Goal: Task Accomplishment & Management: Use online tool/utility

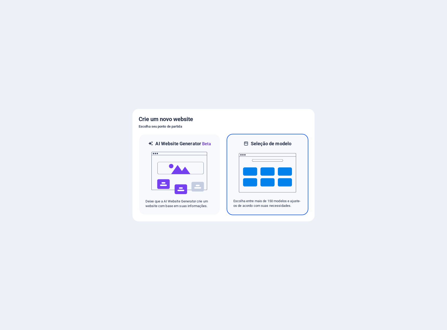
click at [265, 173] on img at bounding box center [267, 173] width 57 height 52
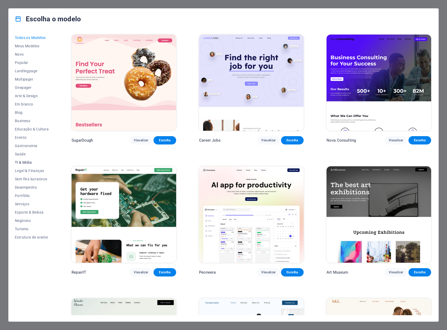
click at [19, 163] on span "TI & Mídia" at bounding box center [32, 162] width 34 height 4
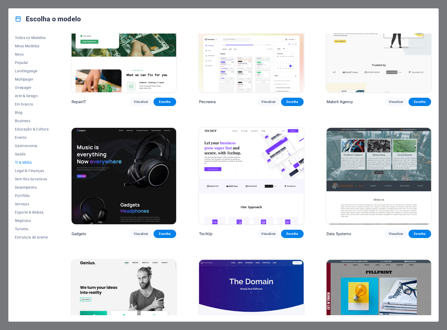
scroll to position [78, 0]
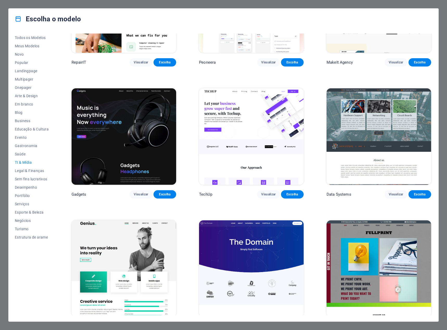
click at [272, 233] on img at bounding box center [251, 268] width 104 height 96
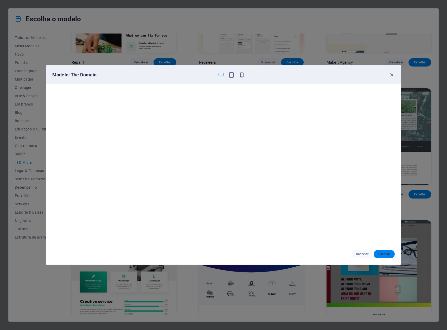
click at [381, 253] on span "Escolha" at bounding box center [383, 254] width 13 height 4
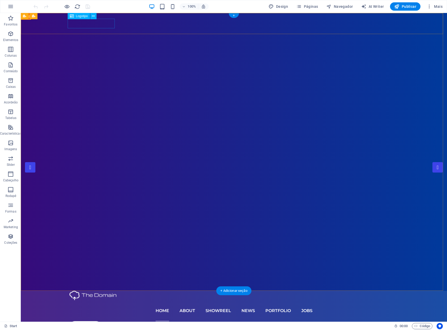
click at [81, 291] on div at bounding box center [233, 296] width 329 height 10
click at [92, 291] on div at bounding box center [233, 296] width 329 height 10
select select "px"
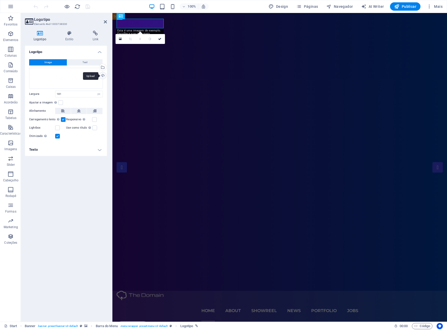
click at [103, 73] on div "Upload" at bounding box center [102, 76] width 8 height 8
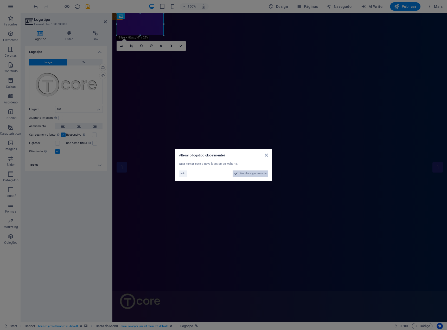
drag, startPoint x: 244, startPoint y: 175, endPoint x: 164, endPoint y: 201, distance: 83.8
click at [244, 175] on span "Sim, alterar globalmente" at bounding box center [252, 174] width 27 height 6
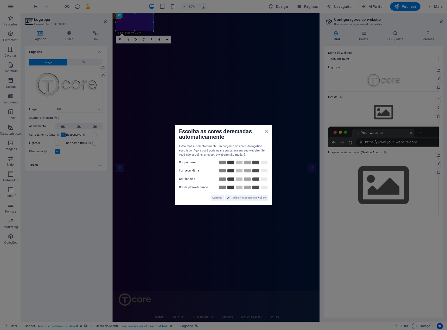
click at [264, 135] on div "Escolha as cores detectadas automaticamente" at bounding box center [223, 134] width 89 height 11
click at [267, 133] on icon at bounding box center [266, 131] width 3 height 4
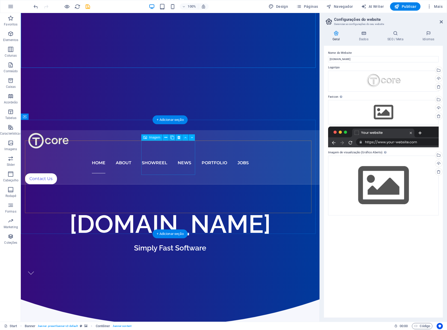
scroll to position [182, 0]
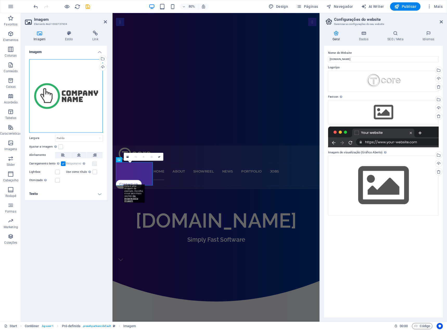
click at [83, 73] on div "Arraste os arquivos aqui, clique para escolher os arquivos ou selecione os arqu…" at bounding box center [66, 96] width 74 height 74
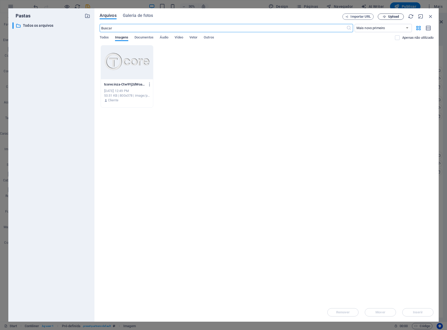
click at [392, 17] on span "Upload" at bounding box center [393, 16] width 11 height 3
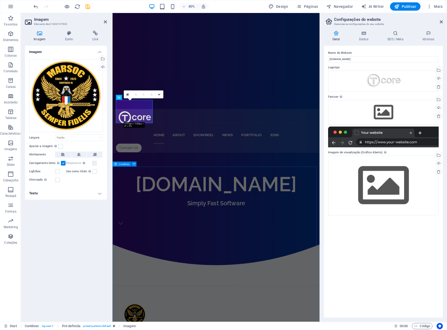
scroll to position [260, 0]
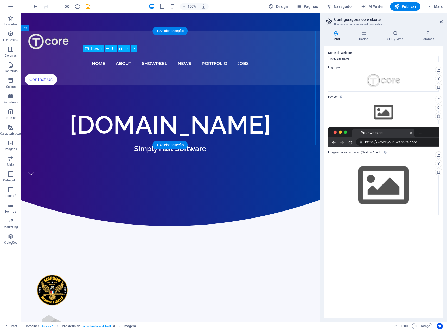
click at [80, 310] on figure at bounding box center [52, 327] width 55 height 35
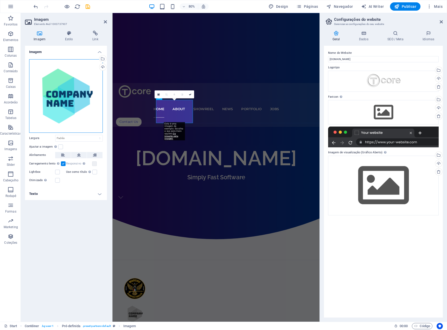
click at [95, 70] on div "Arraste os arquivos aqui, clique para escolher os arquivos ou selecione os arqu…" at bounding box center [66, 96] width 74 height 74
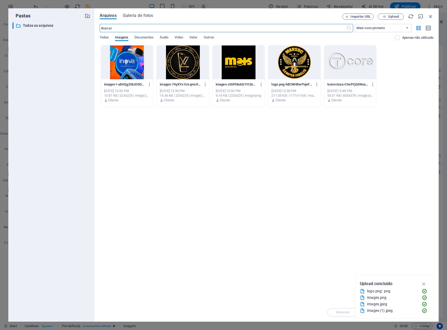
click at [126, 70] on div at bounding box center [127, 62] width 52 height 34
click at [322, 272] on div "Solte os arquivos aqui para carregá-los instantaneamente 1 images1-ubVQgZMJOSDV…" at bounding box center [266, 174] width 333 height 258
click at [423, 282] on icon "button" at bounding box center [424, 284] width 6 height 6
click at [128, 65] on div at bounding box center [127, 62] width 52 height 34
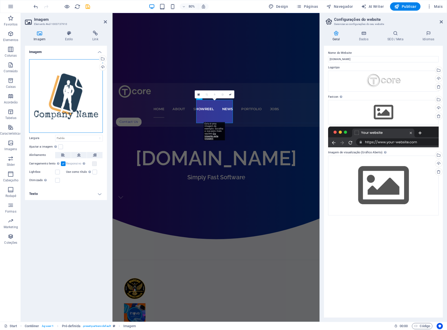
click at [73, 89] on div "Arraste os arquivos aqui, clique para escolher os arquivos ou selecione os arqu…" at bounding box center [66, 96] width 74 height 74
click at [73, 89] on body "tcore.com.br Start Favoritos Elementos Colunas Conteúdo Caixas Acordeão Tabelas…" at bounding box center [223, 165] width 447 height 330
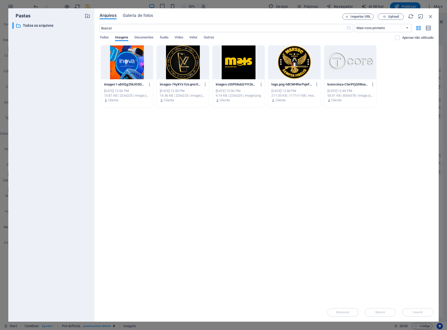
drag, startPoint x: 230, startPoint y: 67, endPoint x: 147, endPoint y: 67, distance: 82.9
click at [230, 67] on div at bounding box center [238, 62] width 52 height 34
drag, startPoint x: 147, startPoint y: 67, endPoint x: 230, endPoint y: 66, distance: 82.9
click at [230, 66] on div at bounding box center [238, 62] width 52 height 34
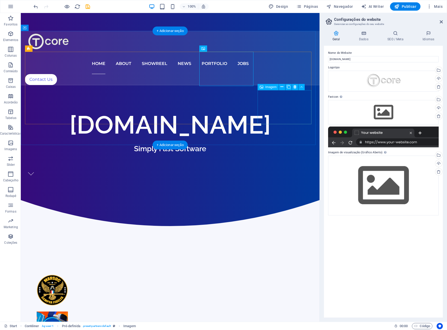
drag, startPoint x: 216, startPoint y: 128, endPoint x: 268, endPoint y: 105, distance: 57.4
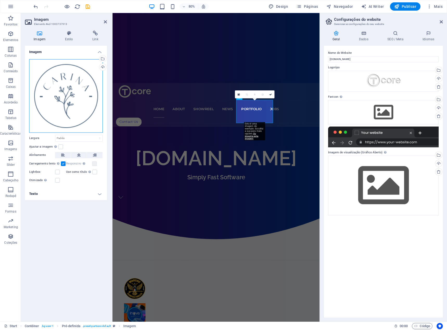
click at [57, 89] on div "Arraste os arquivos aqui, clique para escolher os arquivos ou selecione os arqu…" at bounding box center [66, 96] width 74 height 74
click at [57, 88] on body "tcore.com.br Start Favoritos Elementos Colunas Conteúdo Caixas Acordeão Tabelas…" at bounding box center [223, 165] width 447 height 330
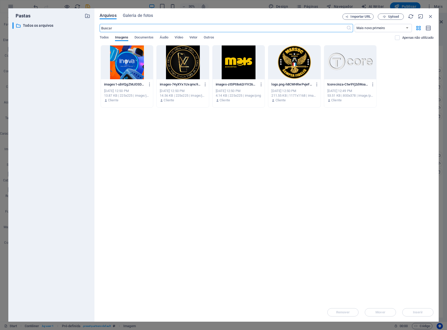
click at [181, 72] on div at bounding box center [182, 62] width 52 height 34
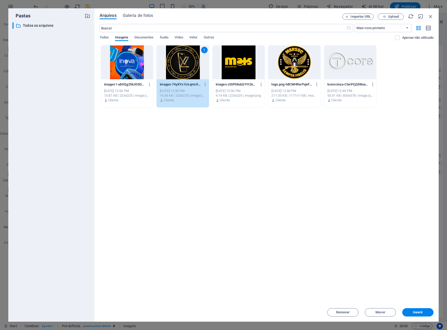
drag, startPoint x: 181, startPoint y: 72, endPoint x: 86, endPoint y: 74, distance: 95.2
click at [181, 72] on div "1" at bounding box center [182, 62] width 52 height 34
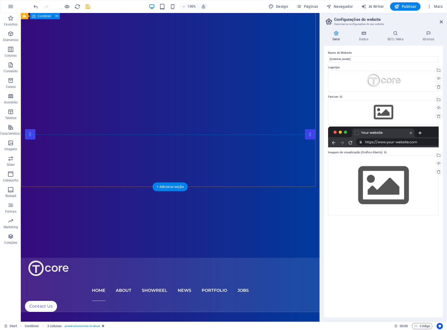
scroll to position [0, 0]
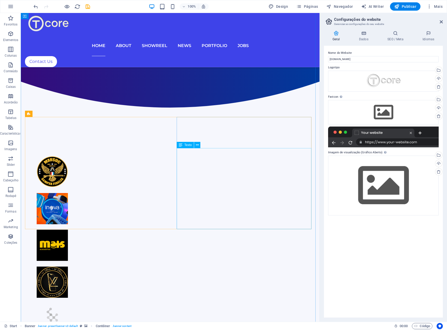
scroll to position [338, 0]
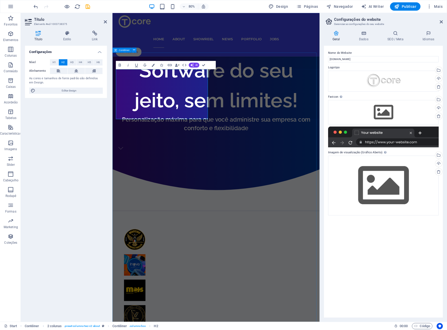
scroll to position [402, 0]
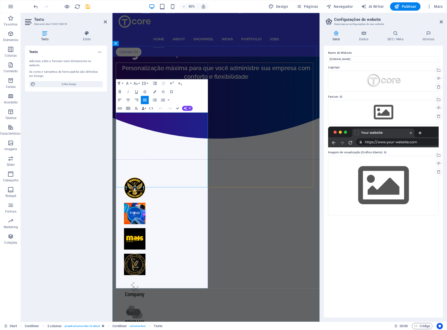
scroll to position [411, 0]
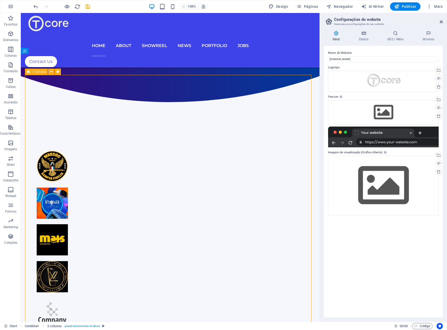
scroll to position [455, 0]
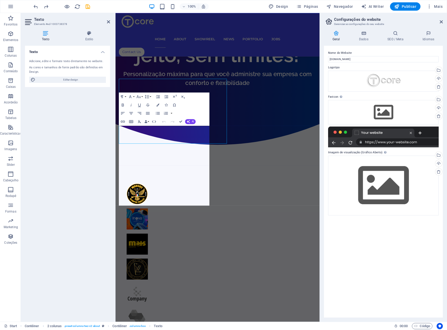
scroll to position [393, 0]
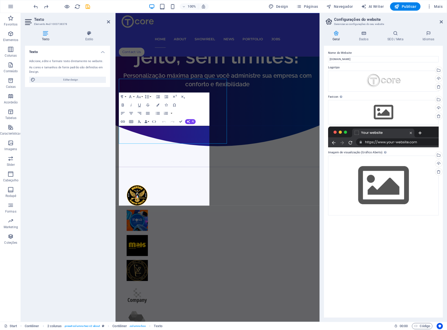
click at [111, 184] on div "Texto Estilo Texto Adicione, edite e formate texto diretamente no website. As c…" at bounding box center [67, 174] width 93 height 295
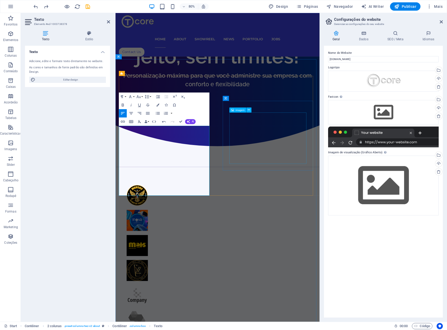
click at [245, 112] on div "Imagem" at bounding box center [237, 109] width 17 height 5
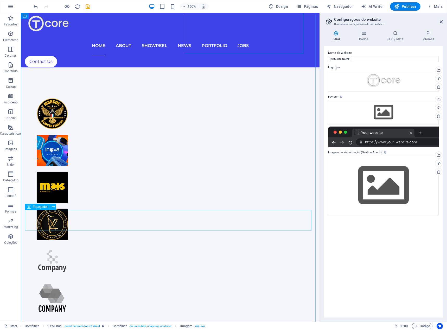
scroll to position [480, 0]
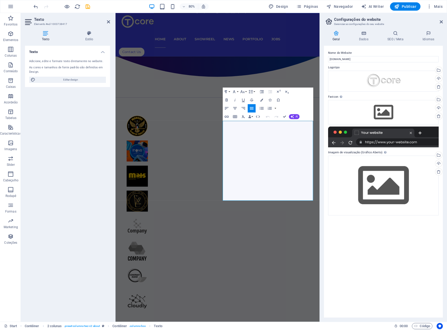
scroll to position [539, 0]
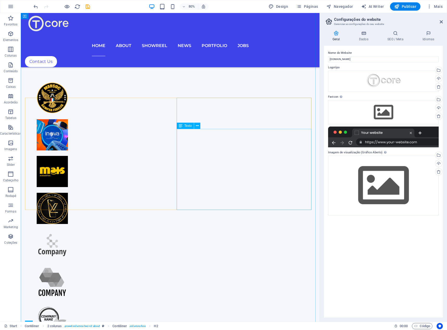
scroll to position [480, 0]
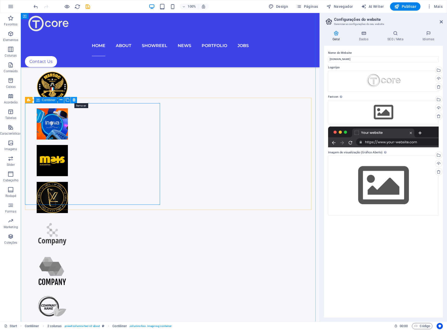
click at [75, 100] on icon at bounding box center [74, 99] width 3 height 5
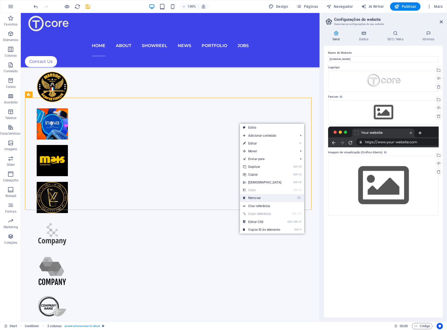
click at [259, 199] on link "⌦ Remover" at bounding box center [262, 198] width 45 height 8
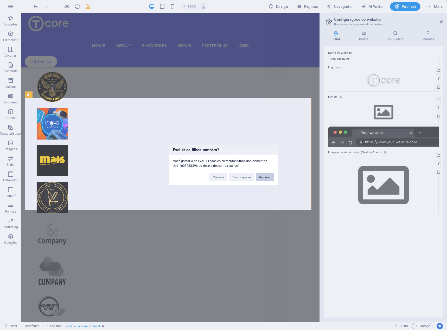
drag, startPoint x: 267, startPoint y: 177, endPoint x: 246, endPoint y: 164, distance: 24.0
click at [267, 177] on button "Remover" at bounding box center [265, 177] width 18 height 8
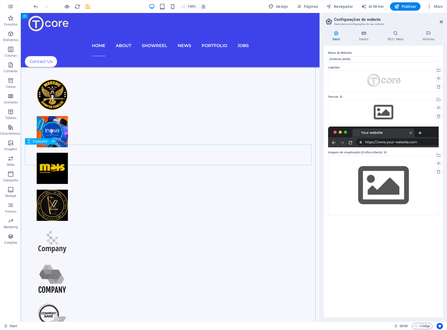
scroll to position [532, 0]
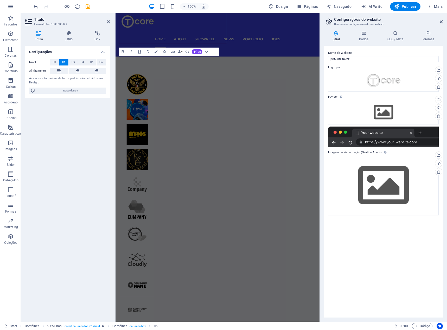
scroll to position [609, 0]
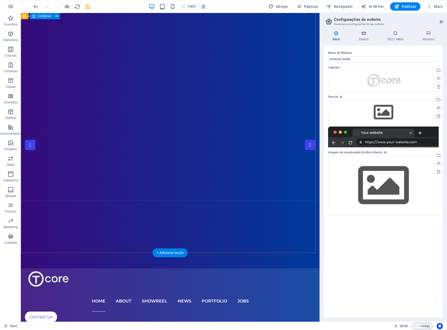
scroll to position [0, 0]
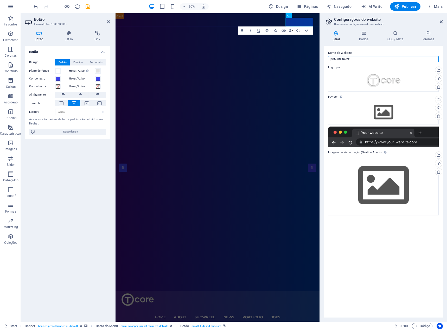
click at [348, 58] on input "tcore.com.br" at bounding box center [383, 59] width 110 height 6
drag, startPoint x: 357, startPoint y: 58, endPoint x: 322, endPoint y: 52, distance: 35.6
click at [322, 52] on div "Geral Dados SEO / Meta Idiomas Nome do Website tcore.com.br Logotipo Arraste os…" at bounding box center [382, 174] width 127 height 295
type input "Tcore"
click at [384, 103] on div "Arraste os arquivos aqui, clique para escolher os arquivos ou selecione os arqu…" at bounding box center [383, 112] width 110 height 24
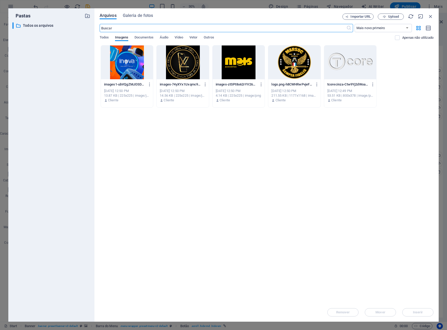
click at [343, 61] on div at bounding box center [350, 62] width 52 height 34
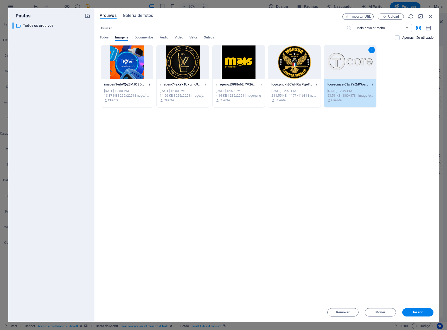
click at [343, 61] on div "1" at bounding box center [350, 62] width 52 height 34
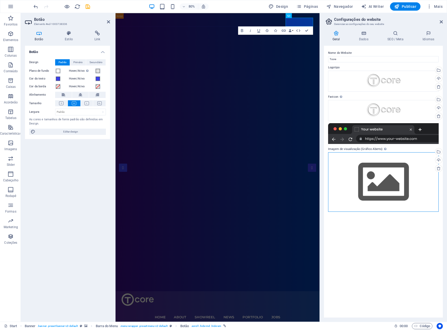
click at [383, 185] on div "Arraste os arquivos aqui, clique para escolher os arquivos ou selecione os arqu…" at bounding box center [383, 182] width 110 height 60
click at [383, 185] on body "tcore.com.br Start Favoritos Elementos Colunas Conteúdo Caixas Acordeão Tabelas…" at bounding box center [223, 165] width 447 height 330
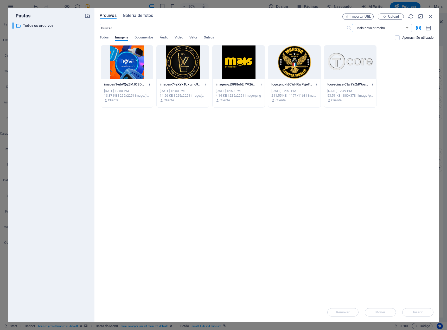
click at [355, 73] on div at bounding box center [350, 62] width 52 height 34
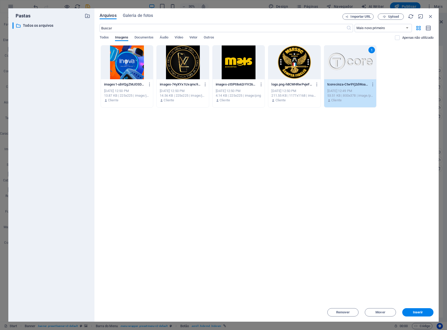
click at [355, 73] on div "1" at bounding box center [350, 62] width 52 height 34
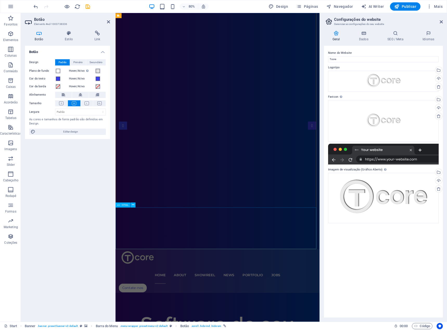
scroll to position [52, 0]
click at [359, 32] on icon at bounding box center [363, 33] width 26 height 5
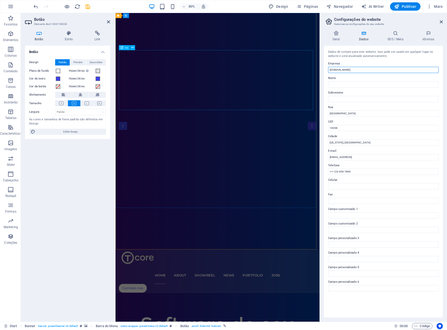
drag, startPoint x: 465, startPoint y: 85, endPoint x: 293, endPoint y: 122, distance: 176.1
type input "TCore"
drag, startPoint x: 458, startPoint y: 79, endPoint x: 364, endPoint y: 80, distance: 93.8
drag, startPoint x: 461, startPoint y: 81, endPoint x: 311, endPoint y: 86, distance: 150.6
click at [336, 84] on input "Nome" at bounding box center [383, 84] width 110 height 6
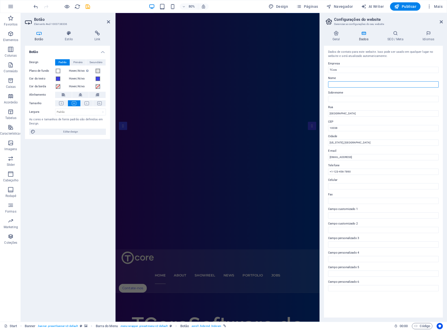
paste input "TCore"
type input "TCore"
drag, startPoint x: 478, startPoint y: 129, endPoint x: 368, endPoint y: 139, distance: 110.1
drag, startPoint x: 507, startPoint y: 169, endPoint x: 121, endPoint y: 220, distance: 389.8
type input "cvonta"
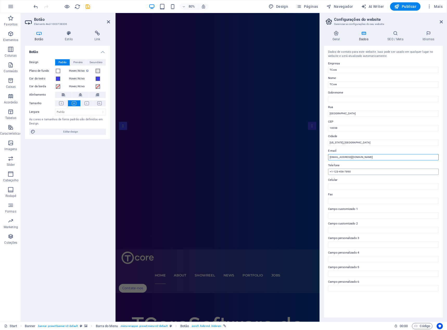
type input "[EMAIL_ADDRESS][DOMAIN_NAME]"
drag, startPoint x: 471, startPoint y: 184, endPoint x: 168, endPoint y: 207, distance: 303.7
type input "[PHONE_NUMBER]"
click at [374, 179] on label "Celular" at bounding box center [383, 180] width 110 height 6
click at [374, 183] on input "Celular" at bounding box center [383, 186] width 110 height 6
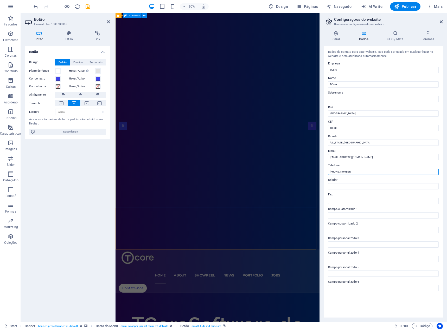
drag, startPoint x: 473, startPoint y: 185, endPoint x: 338, endPoint y: 212, distance: 137.3
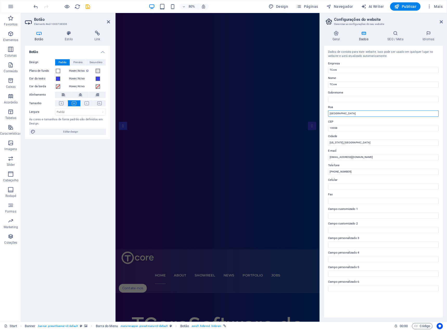
click at [362, 110] on input "[GEOGRAPHIC_DATA]" at bounding box center [383, 113] width 110 height 6
drag, startPoint x: 477, startPoint y: 124, endPoint x: 346, endPoint y: 141, distance: 132.3
drag, startPoint x: 454, startPoint y: 139, endPoint x: 309, endPoint y: 141, distance: 145.0
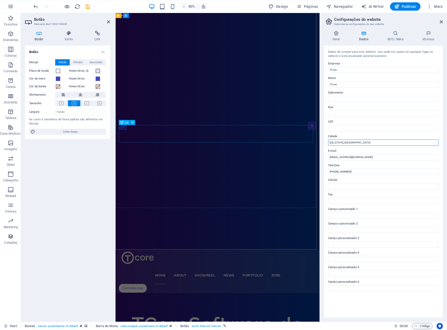
drag, startPoint x: 470, startPoint y: 156, endPoint x: 228, endPoint y: 172, distance: 242.3
drag, startPoint x: 466, startPoint y: 156, endPoint x: 303, endPoint y: 174, distance: 164.8
type input "New York, N"
click at [337, 136] on label "Cidade" at bounding box center [383, 136] width 110 height 6
click at [337, 140] on input "New York, N" at bounding box center [383, 143] width 110 height 6
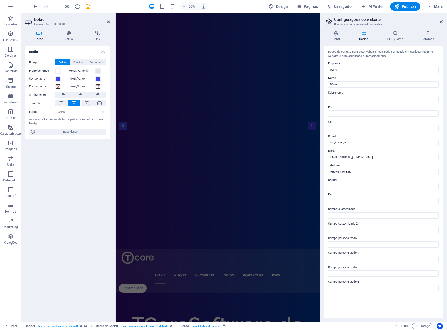
click at [350, 138] on label "Cidade" at bounding box center [383, 136] width 110 height 6
click at [350, 140] on input "New York, N" at bounding box center [383, 143] width 110 height 6
click at [352, 143] on input "New York, N" at bounding box center [383, 143] width 110 height 6
drag, startPoint x: 351, startPoint y: 173, endPoint x: 305, endPoint y: 171, distance: 45.8
click at [395, 40] on h4 "SEO / Meta" at bounding box center [396, 36] width 35 height 11
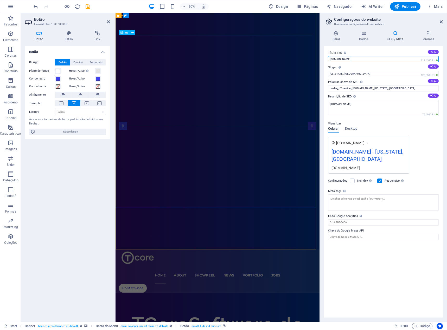
drag, startPoint x: 463, startPoint y: 72, endPoint x: 350, endPoint y: 72, distance: 113.8
type input "Tcore"
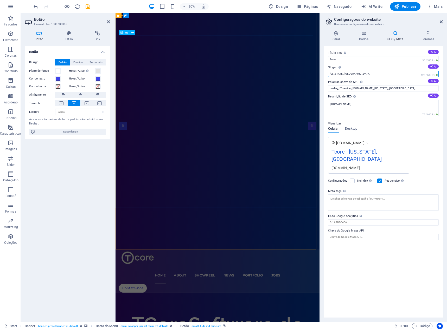
drag, startPoint x: 468, startPoint y: 85, endPoint x: 307, endPoint y: 89, distance: 160.7
type input "Arapiraca , AL"
drag, startPoint x: 516, startPoint y: 102, endPoint x: 310, endPoint y: 103, distance: 206.4
click at [435, 84] on label "Palavras-chave de SEO Lista separada por vírgulas de palavras-chave que represe…" at bounding box center [383, 82] width 110 height 6
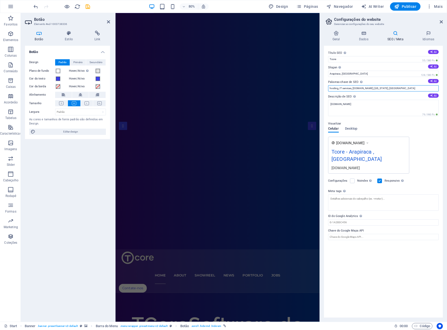
click at [435, 85] on input "hosting, IT services, tcore.com.br, New York, NY" at bounding box center [383, 88] width 110 height 6
click at [434, 83] on label "Palavras-chave de SEO Lista separada por vírgulas de palavras-chave que represe…" at bounding box center [383, 82] width 110 height 6
click at [434, 85] on input "hosting, IT services, tcore.com.br, New York, NY" at bounding box center [383, 88] width 110 height 6
click at [434, 82] on button "AI" at bounding box center [433, 81] width 11 height 4
type input "software rápido, soluções de software, desenvolvimento de software, equipe de t…"
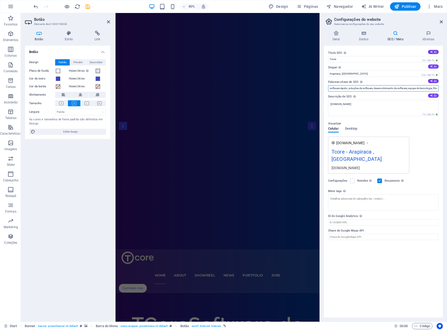
scroll to position [0, 56]
drag, startPoint x: 377, startPoint y: 90, endPoint x: 447, endPoint y: 81, distance: 70.2
click at [446, 81] on html "tcore.com.br Start Favoritos Elementos Colunas Conteúdo Caixas Acordeão Tabelas…" at bounding box center [223, 165] width 447 height 330
click at [431, 95] on icon at bounding box center [431, 95] width 3 height 3
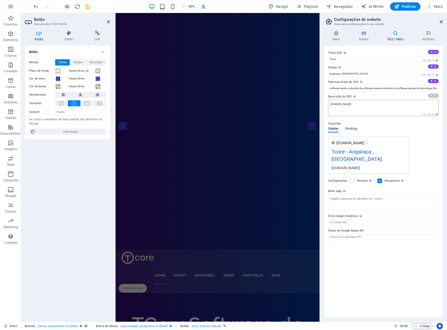
type textarea "Explore nosso software inovador, otimizado para eficiência e desempenho, e conh…"
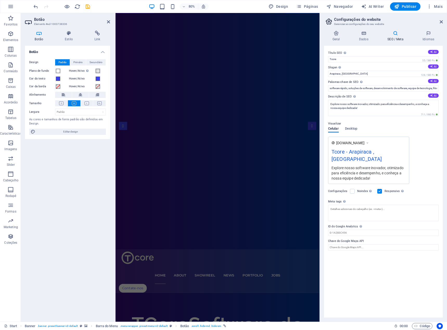
click at [425, 64] on label "Slogan O slogan do seu website. AI" at bounding box center [383, 67] width 110 height 6
click at [425, 71] on input "Arapiraca , AL" at bounding box center [383, 74] width 110 height 6
click at [435, 66] on button "AI" at bounding box center [433, 66] width 11 height 4
type input "Software rápido para impulsionar sua eficiência!"
click at [431, 34] on icon at bounding box center [428, 33] width 29 height 5
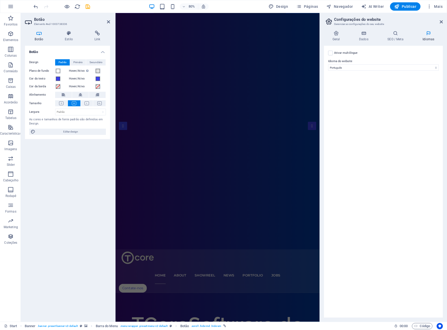
click at [339, 30] on div "Geral Dados SEO / Meta Idiomas Nome do Website Tcore Logotipo Arraste os arquiv…" at bounding box center [382, 174] width 127 height 295
click at [339, 34] on icon at bounding box center [336, 33] width 24 height 5
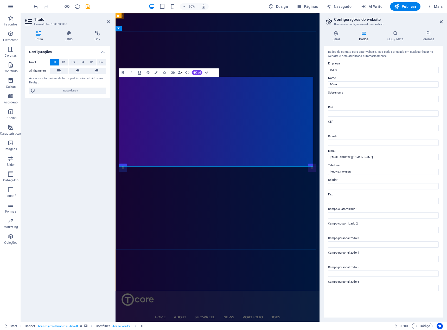
click at [404, 10] on button "Publicar" at bounding box center [405, 6] width 30 height 8
checkbox input "false"
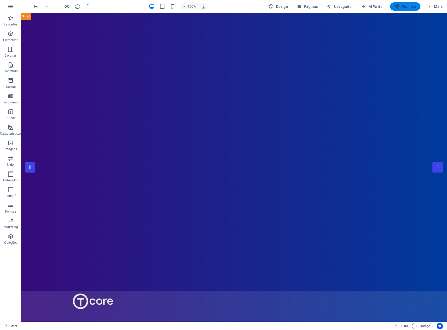
click at [406, 9] on span "Publicar" at bounding box center [405, 6] width 22 height 5
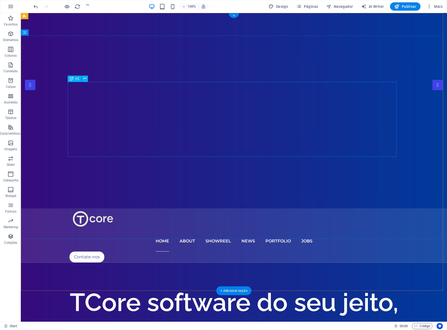
scroll to position [130, 0]
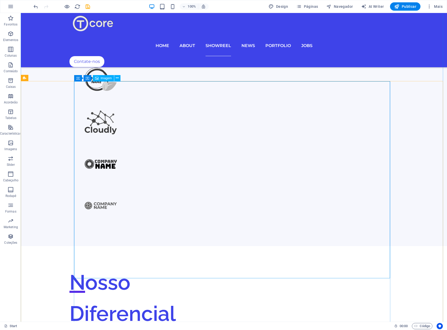
scroll to position [789, 0]
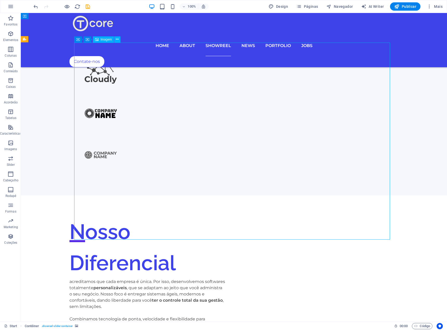
select select "%"
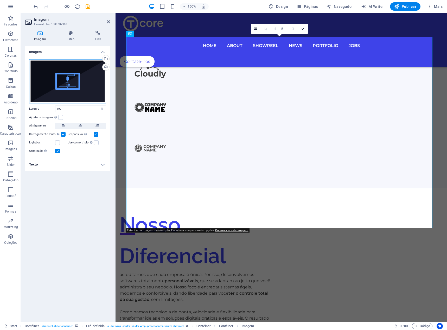
click at [87, 73] on div "Arraste os arquivos aqui, clique para escolher os arquivos ou selecione os arqu…" at bounding box center [67, 81] width 77 height 44
click at [87, 73] on body "TCore Start Favoritos Elementos Colunas Conteúdo Caixas Acordeão Tabelas Caract…" at bounding box center [223, 165] width 447 height 330
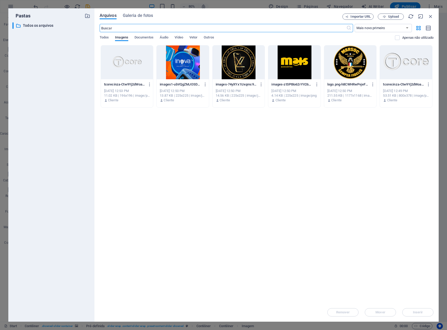
click at [87, 18] on icon "button" at bounding box center [87, 16] width 6 height 6
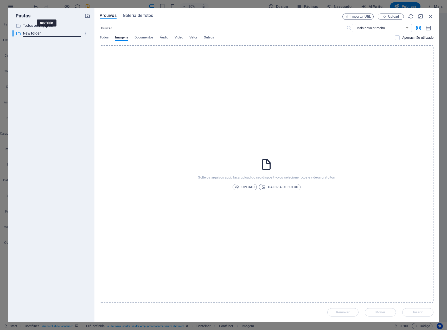
click at [250, 184] on div "Solte os arquivos aqui, faça upload do seu dispositivo ou selecione fotos e víd…" at bounding box center [266, 174] width 333 height 258
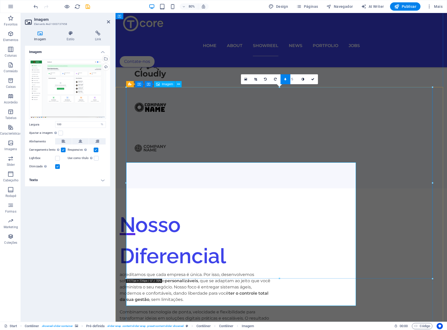
scroll to position [738, 0]
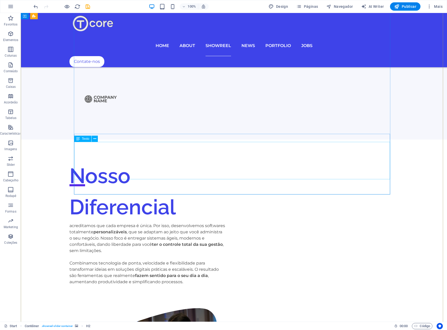
scroll to position [948, 0]
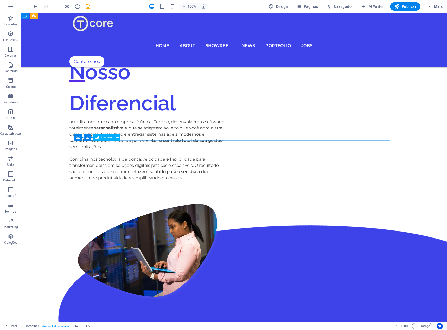
select select "%"
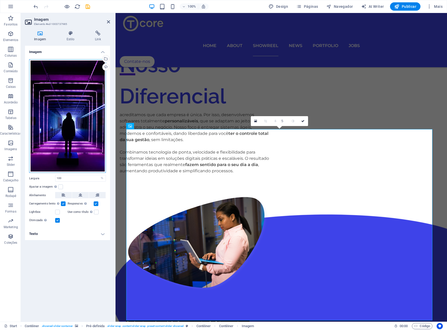
click at [86, 79] on div "Arraste os arquivos aqui, clique para escolher os arquivos ou selecione os arqu…" at bounding box center [67, 116] width 77 height 114
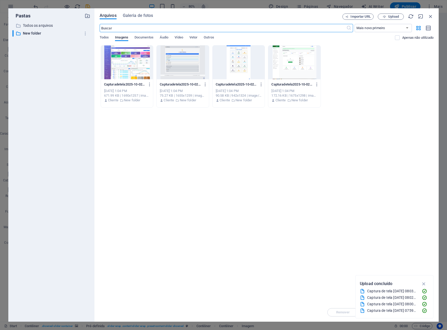
click at [137, 60] on div at bounding box center [127, 62] width 52 height 34
click at [148, 67] on div "1" at bounding box center [127, 62] width 52 height 34
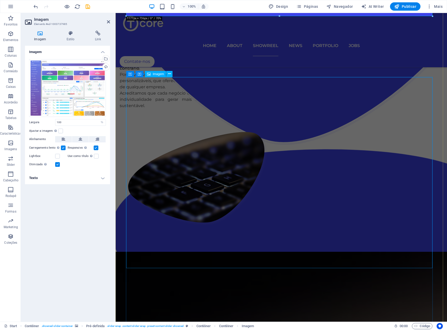
scroll to position [1260, 0]
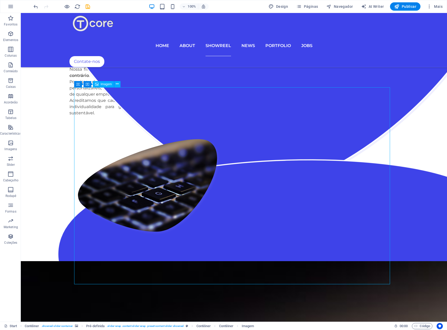
select select "%"
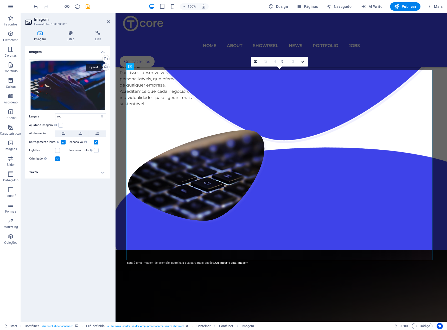
click at [105, 68] on div "Upload" at bounding box center [105, 68] width 8 height 8
click at [58, 71] on div "Arraste os arquivos aqui, clique para escolher os arquivos ou selecione os arqu…" at bounding box center [67, 85] width 77 height 52
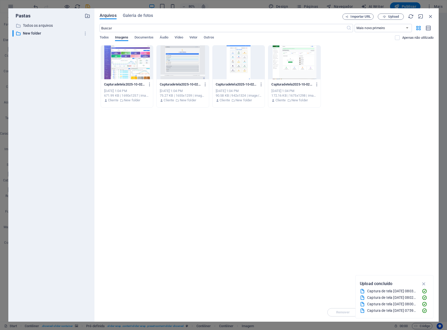
click at [239, 65] on div at bounding box center [238, 62] width 52 height 34
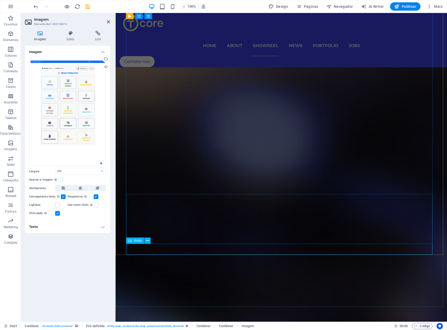
scroll to position [1728, 0]
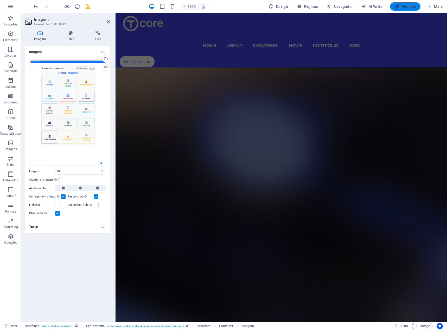
click at [412, 4] on span "Publicar" at bounding box center [405, 6] width 22 height 5
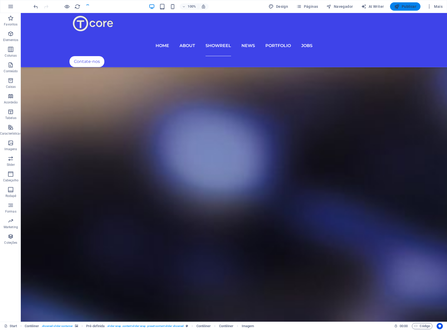
checkbox input "false"
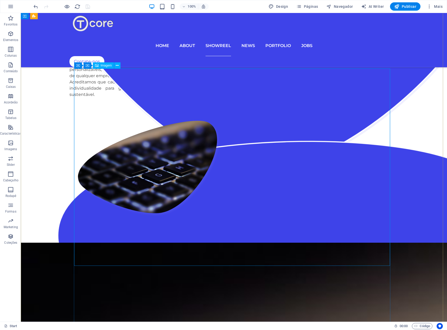
scroll to position [1271, 0]
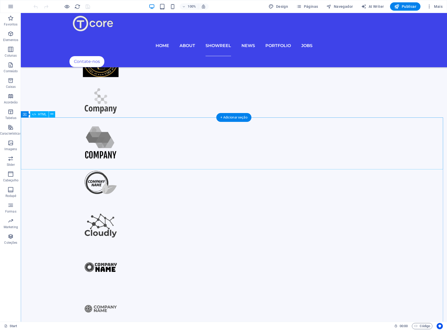
scroll to position [728, 0]
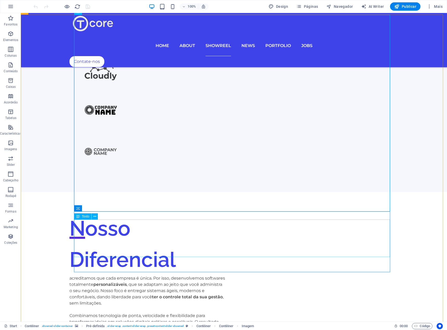
scroll to position [832, 0]
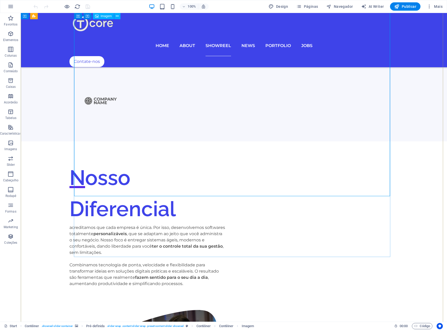
select select "%"
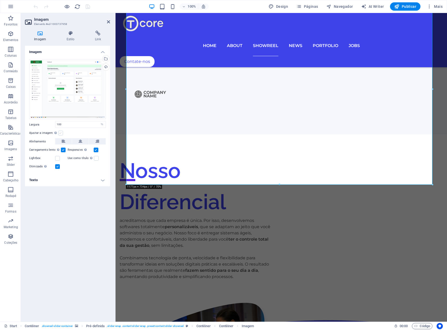
click at [59, 134] on label at bounding box center [60, 133] width 5 height 5
click at [0, 0] on input "Ajustar a imagem Ajustar a imagem automaticamente a uma largura e altura fixas" at bounding box center [0, 0] width 0 height 0
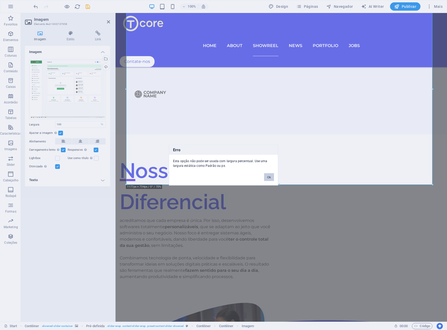
click at [269, 176] on button "Ok" at bounding box center [269, 177] width 10 height 8
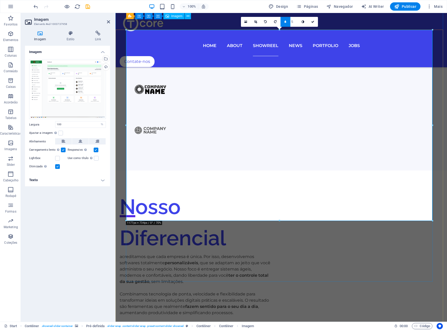
scroll to position [754, 0]
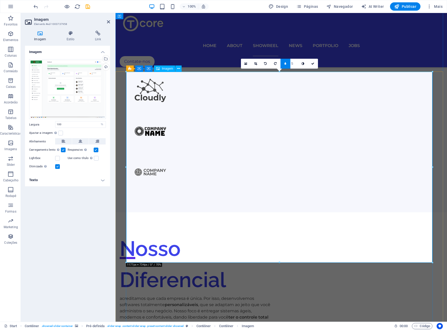
click at [63, 147] on div "Carregamento lento Carregar imagens após o carregamento da página melhora a vel…" at bounding box center [48, 150] width 38 height 6
click at [64, 148] on label at bounding box center [63, 150] width 5 height 5
click at [0, 0] on input "Carregamento lento Carregar imagens após o carregamento da página melhora a vel…" at bounding box center [0, 0] width 0 height 0
click at [400, 6] on span "Publicar" at bounding box center [405, 6] width 22 height 5
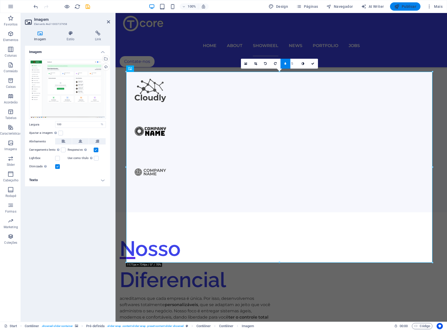
checkbox input "false"
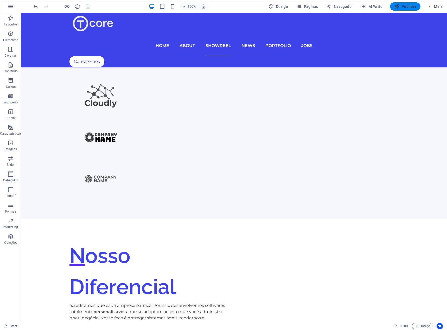
click at [404, 9] on button "Publicar" at bounding box center [405, 6] width 30 height 8
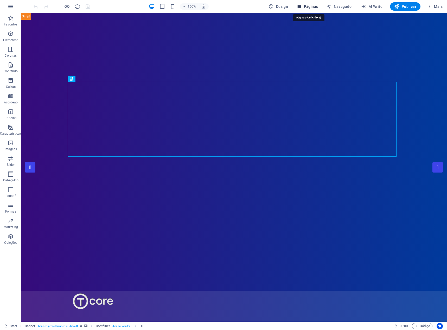
click at [306, 9] on button "Páginas" at bounding box center [307, 6] width 26 height 8
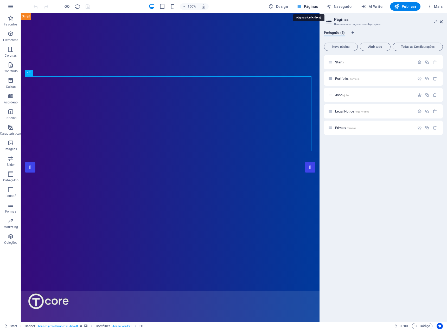
click at [306, 9] on button "Páginas" at bounding box center [307, 6] width 26 height 8
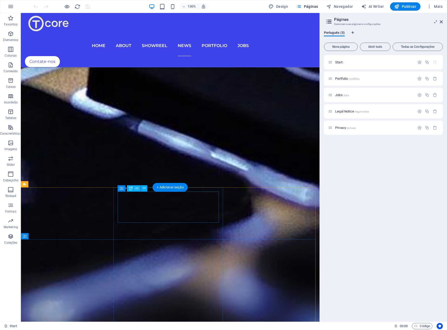
scroll to position [2259, 0]
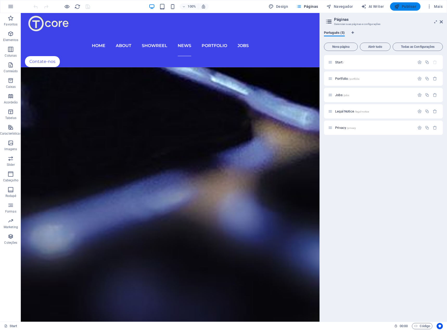
click at [409, 8] on span "Publicar" at bounding box center [405, 6] width 22 height 5
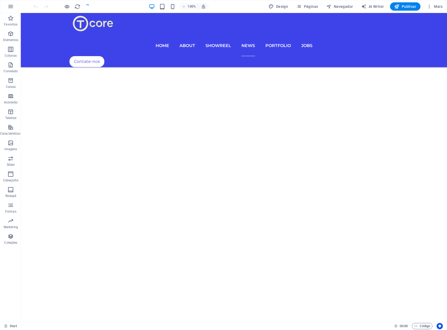
scroll to position [2374, 0]
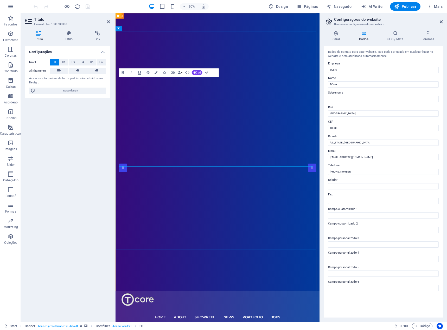
click at [404, 6] on span "Publicar" at bounding box center [405, 6] width 22 height 5
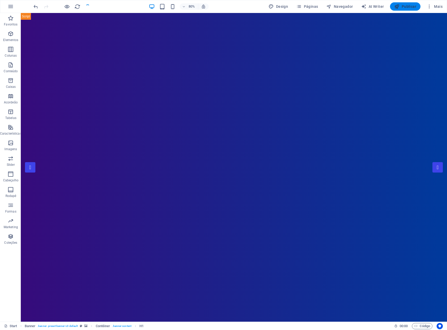
checkbox input "false"
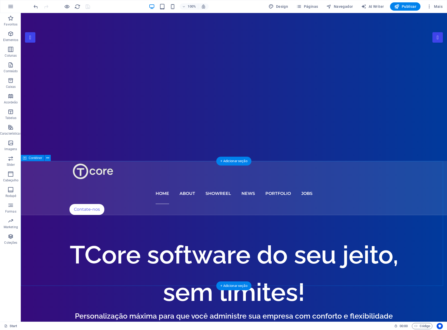
scroll to position [139, 0]
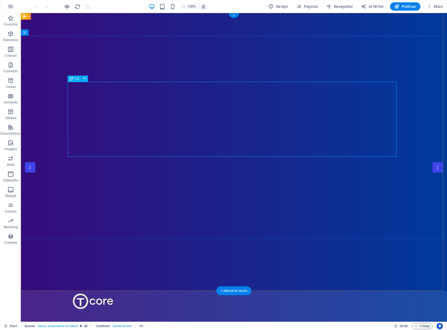
drag, startPoint x: 157, startPoint y: 108, endPoint x: 62, endPoint y: 108, distance: 94.6
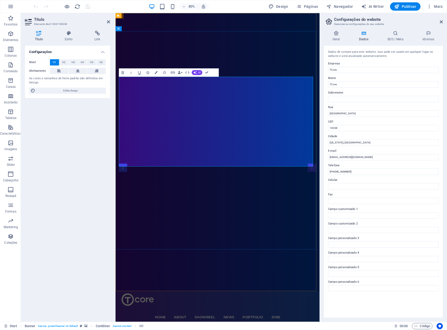
drag, startPoint x: 213, startPoint y: 117, endPoint x: 117, endPoint y: 122, distance: 96.3
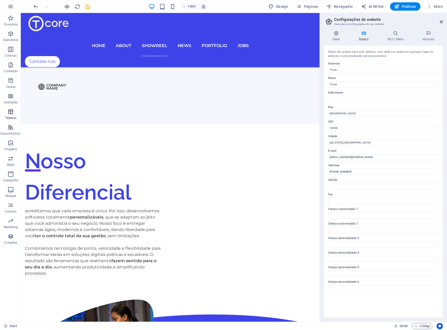
scroll to position [806, 0]
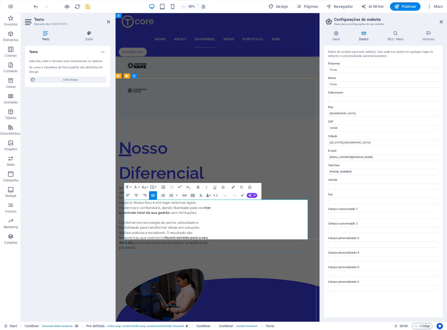
click at [254, 197] on button "AI" at bounding box center [251, 195] width 11 height 5
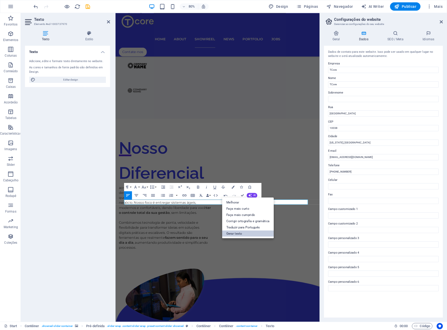
click at [231, 236] on link "Gerar texto" at bounding box center [247, 233] width 51 height 6
select select "English"
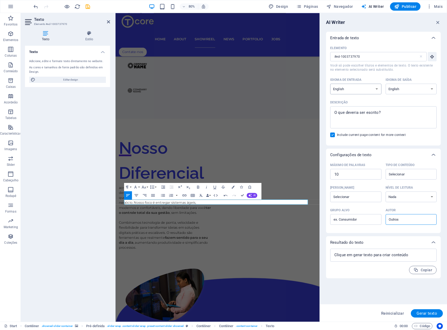
click at [363, 92] on select "Albanian Arabic Armenian Awadhi Azerbaijani Bashkir Basque Belarusian Bengali B…" at bounding box center [355, 89] width 51 height 11
select select "Brazilian Portuguese"
click at [330, 84] on select "Albanian Arabic Armenian Awadhi Azerbaijani Bashkir Basque Belarusian Bengali B…" at bounding box center [355, 89] width 51 height 11
click at [408, 92] on select "Albanian Arabic Armenian Awadhi Azerbaijani Bashkir Basque Belarusian Bengali B…" at bounding box center [410, 89] width 51 height 11
select select "Portuguese"
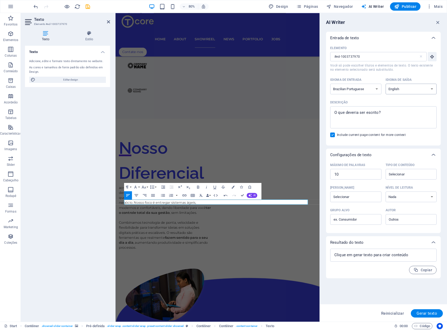
click at [385, 84] on select "Albanian Arabic Armenian Awadhi Azerbaijani Bashkir Basque Belarusian Bengali B…" at bounding box center [410, 89] width 51 height 11
click at [410, 110] on textarea "Descrição x ​" at bounding box center [382, 117] width 101 height 17
click at [388, 129] on div "Elemento #ed-1003737970 ​ Você só pode escolher títulos e elementos de texto. O…" at bounding box center [383, 92] width 106 height 97
type textarea "x"
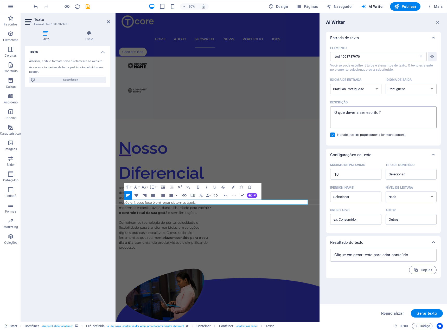
click at [399, 115] on textarea "Descrição x ​" at bounding box center [382, 117] width 101 height 17
click at [383, 116] on textarea "Descrição x ​" at bounding box center [382, 117] width 101 height 17
type textarea "S"
type textarea "x"
type textarea "SO"
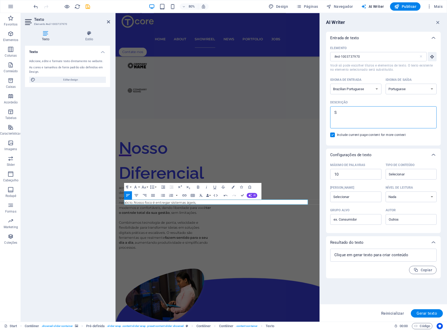
type textarea "x"
type textarea "SOFG"
type textarea "x"
type textarea "SOFGT"
type textarea "x"
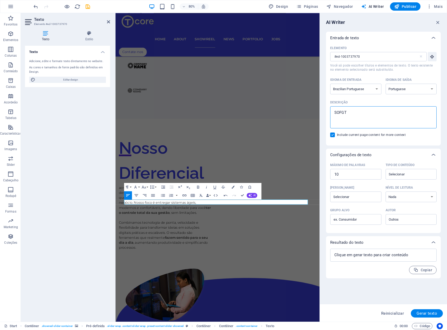
type textarea "SOFGTE"
type textarea "x"
type textarea "SOFGTE"
type textarea "x"
type textarea "SOFGTE D"
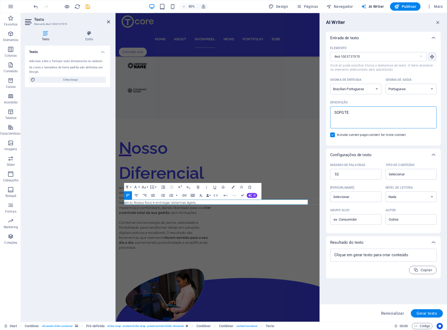
type textarea "x"
type textarea "SOFGTE DE"
type textarea "x"
type textarea "SOFGTE DE"
type textarea "x"
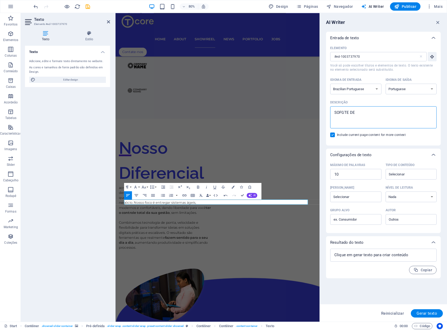
type textarea "SOFGTE DE G"
type textarea "x"
type textarea "SOFGTE DE GE"
type textarea "x"
type textarea "SOFGTE DE GES"
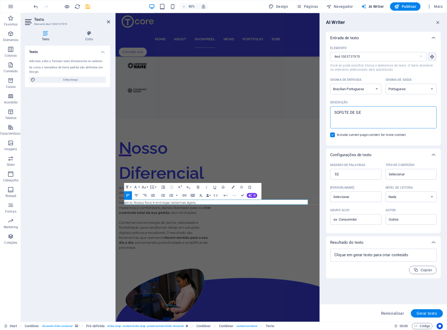
type textarea "x"
type textarea "SOFGTE DE GEST"
type textarea "x"
type textarea "SOFGTE DE GESTA"
type textarea "x"
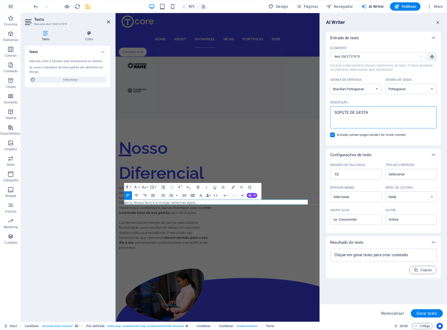
type textarea "SOFGTE DE GESTAO"
type textarea "x"
type textarea "SOFGTE DE GESTAO"
type textarea "x"
type textarea "SOFGTE DE GESTAO D"
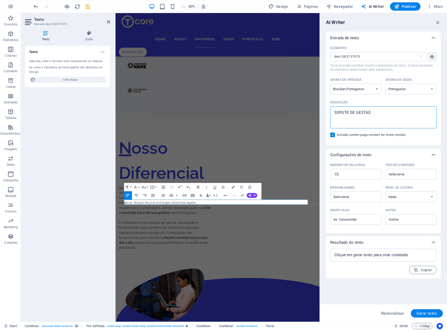
type textarea "x"
type textarea "SOFGTE DE GESTAO DE"
type textarea "x"
type textarea "SOFGTE DE GESTAO DE"
type textarea "x"
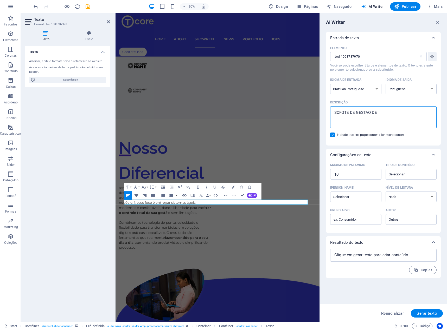
type textarea "SOFGTE DE GESTAO DE T"
type textarea "x"
type textarea "SOFGTE DE GESTAO DE TE"
type textarea "x"
type textarea "SOFGTE DE GESTAO DE TEM"
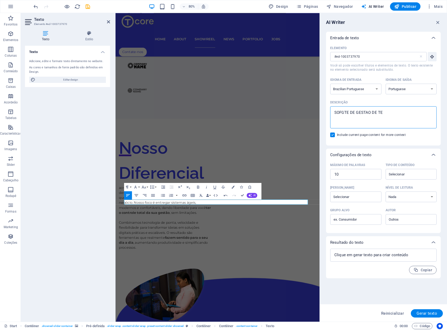
type textarea "x"
type textarea "SOFGTE DE GESTAO DE TEME"
type textarea "x"
type textarea "SOFGTE DE GESTAO DE TEME"
type textarea "x"
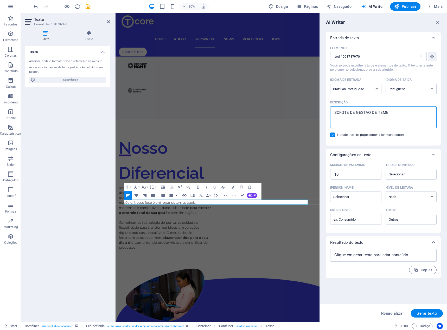
type textarea "SOFGTE DE GESTAO DE TEME D"
type textarea "x"
type textarea "SOFGTE DE GESTAO DE TEME DE"
type textarea "x"
type textarea "SOFGTE DE GESTAO DE TEME DE"
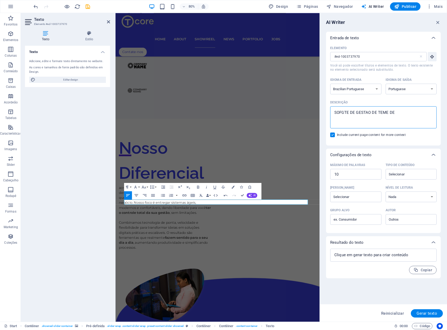
type textarea "x"
type textarea "SOFGTE DE GESTAO DE TEME DE A"
type textarea "x"
type textarea "SOFGTE DE GESTAO DE TEME DE AI"
type textarea "x"
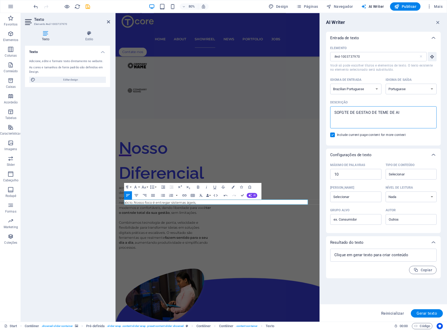
type textarea "SOFGTE DE GESTAO DE TEME DE AIR"
type textarea "x"
type textarea "SOFGTE DE GESTAO DE TEME DE AIRS"
type textarea "x"
type textarea "SOFGTE DE GESTAO DE TEME DE AIRSOP"
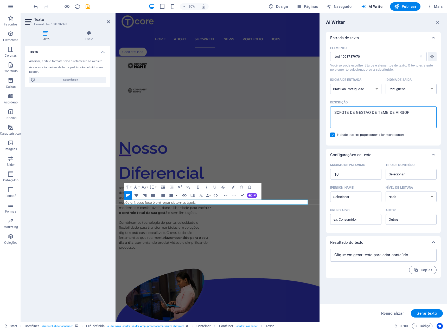
type textarea "x"
type textarea "SOFGTE DE GESTAO DE TEME DE AIRSOPF"
type textarea "x"
type textarea "SOFGTE DE GESTAO DE TEME DE AIRSOPFRT"
type textarea "x"
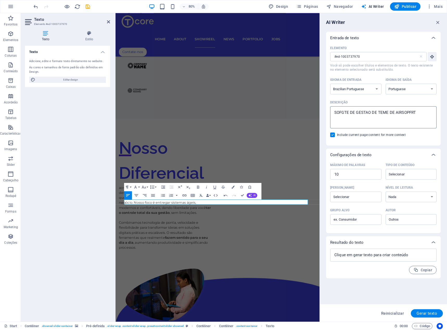
type textarea "SOFGTE DE GESTAO DE TEME DE AIRSOPFRT"
type textarea "x"
type textarea "SOFGTE DE GESTAO DE TEME DE AIRSOPFRT"
type textarea "x"
type textarea "SOFGTE DE GESTAO DE TEME DE AIRSOPFR"
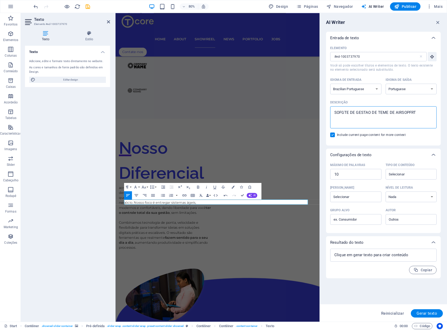
type textarea "x"
type textarea "SOFGTE DE GESTAO DE TEME DE AIRSOPF"
type textarea "x"
type textarea "SOFGTE DE GESTAO DE TEME DE AIRSOP"
type textarea "x"
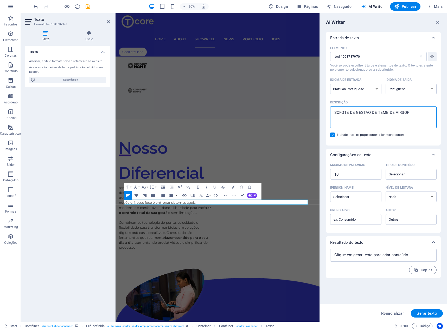
type textarea "SOFGTE DE GESTAO DE TEME DE AIRSOPR"
type textarea "x"
type textarea "SOFGTE DE GESTAO DE TEME DE AIRSOP"
type textarea "x"
type textarea "SOFGTE DE GESTAO DE TEME DE AIRSO"
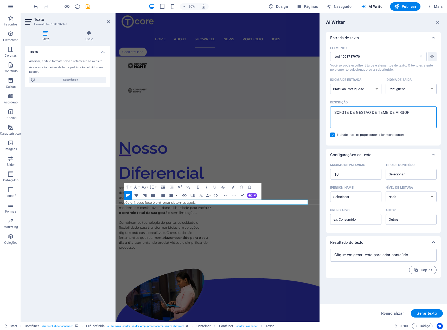
type textarea "x"
type textarea "SOFGTE DE GESTAO DE TEME DE AIRSOS"
type textarea "x"
type textarea "SOFGTE DE GESTAO DE TEME DE AIRSOSF"
type textarea "x"
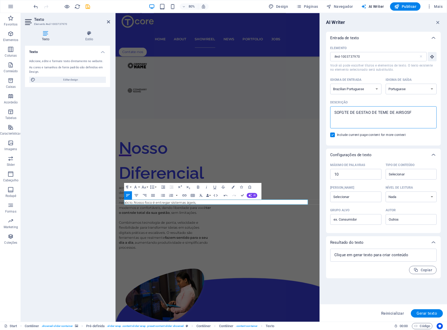
type textarea "SOFGTE DE GESTAO DE TEME DE AIRSOSFT"
type textarea "x"
type textarea "SOFGTE DE GESTAO DE TEME DE AIRSOSFT"
type textarea "x"
type textarea "SOFGTE DE GESTAO DE TEME DE AIRSOSFT E"
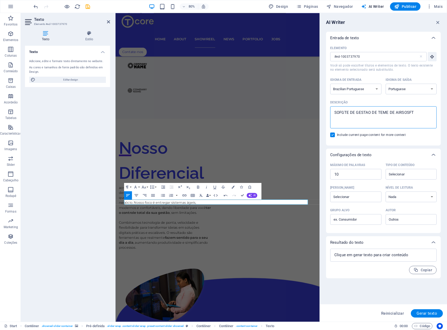
type textarea "x"
type textarea "SOFGTE DE GESTAO DE TEME DE AIRSOSFT E"
type textarea "x"
type textarea "SOFGTE DE GESTAO DE TEME DE AIRSOSFT E O"
type textarea "x"
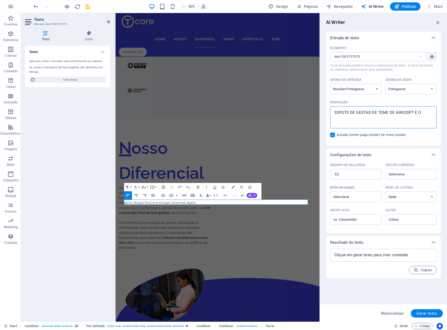
type textarea "SOFGTE DE GESTAO DE TEME DE AIRSOSFT E OQ"
type textarea "x"
type textarea "SOFGTE DE GESTAO DE TEME DE AIRSOSFT E OQ"
type textarea "x"
type textarea "SOFGTE DE GESTAO DE TEME DE AIRSOSFT E OQ E"
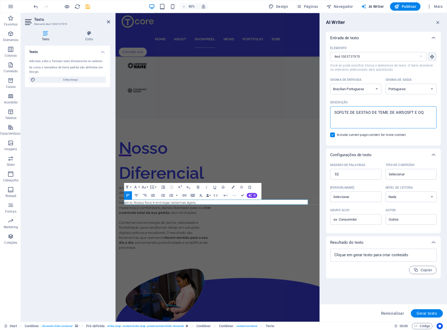
type textarea "x"
type textarea "SOFGTE DE GESTAO DE TEME DE AIRSOSFT E OQ ES"
type textarea "x"
type textarea "SOFGTE DE GESTAO DE TEME DE AIRSOSFT E OQ EST"
type textarea "x"
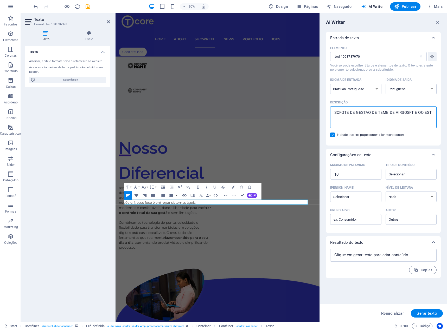
type textarea "SOFGTE DE GESTAO DE TEME DE AIRSOSFT E OQ ESTA"
type textarea "x"
type textarea "SOFGTE DE GESTAO DE TEME DE AIRSOSFT E OQ ESTAR"
type textarea "x"
type textarea "SOFGTE DE GESTAO DE TEME DE AIRSOSFT E OQ ESTAR"
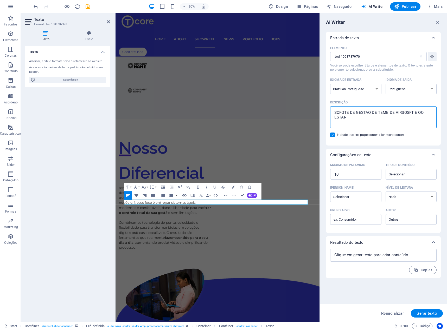
type textarea "x"
type textarea "SOFGTE DE GESTAO DE TEME DE AIRSOSFT E OQ ESTAR N"
type textarea "x"
type textarea "SOFGTE DE GESTAO DE TEME DE AIRSOSFT E OQ ESTAR NA"
type textarea "x"
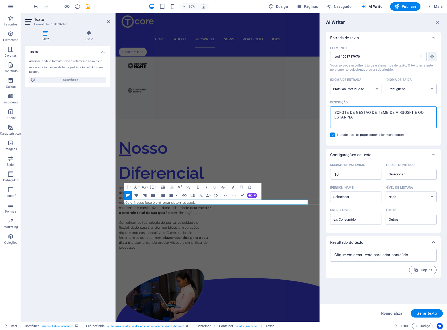
type textarea "SOFGTE DE GESTAO DE TEME DE AIRSOSFT E OQ ESTAR NA"
type textarea "x"
type textarea "SOFGTE DE GESTAO DE TEME DE AIRSOSFT E OQ ESTAR NA I"
type textarea "x"
type textarea "SOFGTE DE GESTAO DE TEME DE AIRSOSFT E OQ ESTAR NA IM"
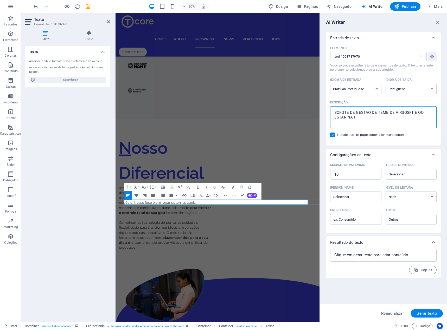
type textarea "x"
type textarea "SOFGTE DE GESTAO DE TEME DE AIRSOSFT E OQ ESTAR NA IMA"
type textarea "x"
type textarea "SOFGTE DE GESTAO DE TEME DE AIRSOSFT E OQ ESTAR NA IMAG"
type textarea "x"
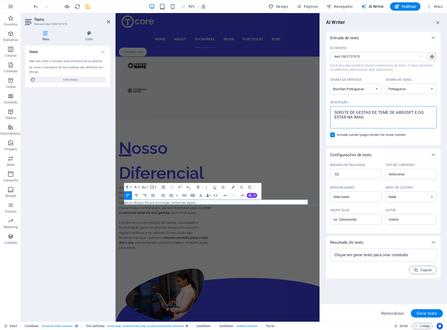
type textarea "SOFGTE DE GESTAO DE TEME DE AIRSOSFT E OQ ESTAR NA IMAGE"
type textarea "x"
type textarea "SOFGTE DE GESTAO DE TEME DE AIRSOSFT E OQ ESTAR NA IMAGEM"
type textarea "x"
type textarea "SOFGTE DE GESTAO DE TEME DE AIRSOSFT E OQ ESTAR NA IMAGEM"
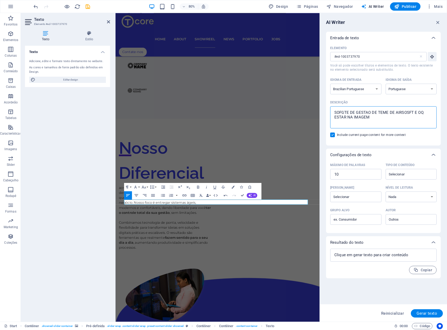
type textarea "x"
type textarea "SOFGTE DE GESTAO DE TEME DE AIRSOSFT E OQ ESTAR NA IMAGEM C"
type textarea "x"
type textarea "SOFGTE DE GESTAO DE TEME DE AIRSOSFT E OQ ESTAR NA IMAGEM CO"
type textarea "x"
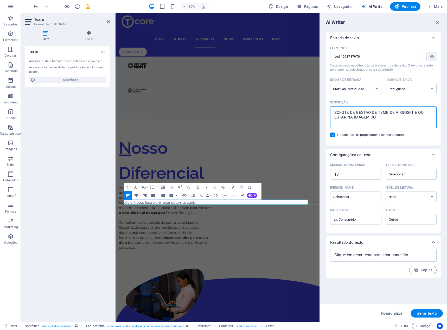
type textarea "SOFGTE DE GESTAO DE TEME DE AIRSOSFT E OQ ESTAR NA IMAGEM COM"
type textarea "x"
type textarea "SOFGTE DE GESTAO DE TEME DE AIRSOSFT E OQ ESTAR NA IMAGEM COM"
type textarea "x"
type textarea "SOFGTE DE GESTAO DE TEME DE AIRSOSFT E OQ ESTAR NA IMAGEM COM G"
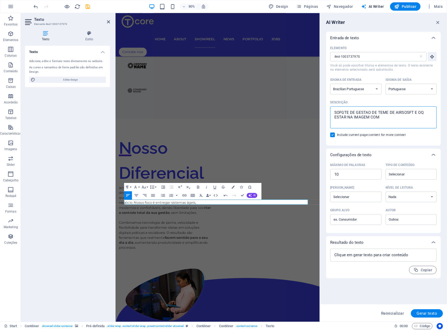
type textarea "x"
type textarea "SOFGTE DE GESTAO DE TEME DE AIRSOSFT E OQ ESTAR NA IMAGEM COM GE"
type textarea "x"
type textarea "SOFGTE DE GESTAO DE TEME DE AIRSOSFT E OQ ESTAR NA IMAGEM COM GES"
type textarea "x"
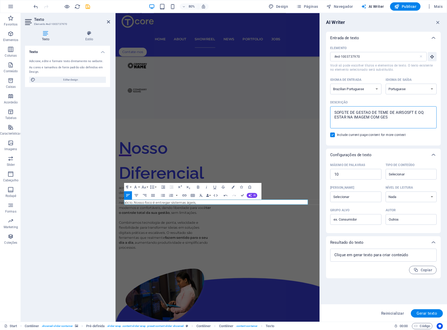
type textarea "SOFGTE DE GESTAO DE TEME DE AIRSOSFT E OQ ESTAR NA IMAGEM COM GEST"
type textarea "x"
type textarea "SOFGTE DE GESTAO DE TEME DE AIRSOSFT E OQ ESTAR NA IMAGEM COM GESTA"
type textarea "x"
type textarea "SOFGTE DE GESTAO DE TEME DE AIRSOSFT E OQ ESTAR NA IMAGEM COM GESTAO"
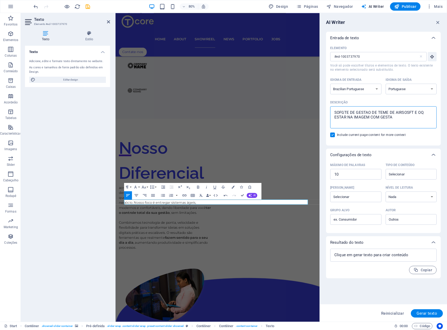
type textarea "x"
type textarea "SOFGTE DE GESTAO DE TEME DE AIRSOSFT E OQ ESTAR NA IMAGEM COM GESTAO"
type textarea "x"
type textarea "SOFGTE DE GESTAO DE TEME DE AIRSOSFT E OQ ESTAR NA IMAGEM COM GESTAO D"
type textarea "x"
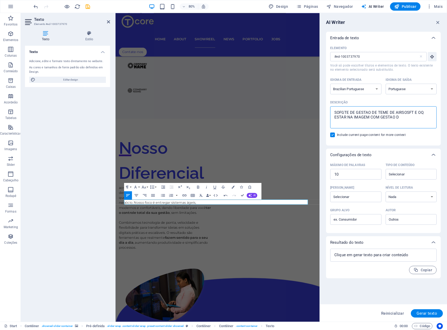
type textarea "SOFGTE DE GESTAO DE TEME DE AIRSOSFT E OQ ESTAR NA IMAGEM COM GESTAO DE"
type textarea "x"
type textarea "SOFGTE DE GESTAO DE TEME DE AIRSOSFT E OQ ESTAR NA IMAGEM COM GESTAO DE"
type textarea "x"
type textarea "SOFGTE DE GESTAO DE TEME DE AIRSOSFT E OQ ESTAR NA IMAGEM COM GESTAO DE P"
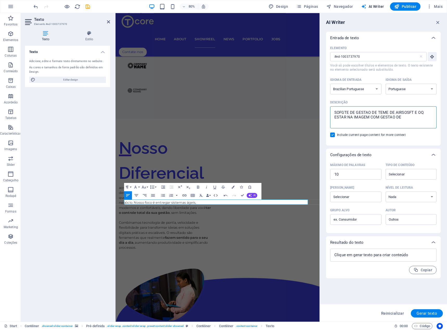
type textarea "x"
type textarea "SOFGTE DE GESTAO DE TEME DE AIRSOSFT E OQ ESTAR NA IMAGEM COM GESTAO DE PA"
type textarea "x"
type textarea "SOFGTE DE GESTAO DE TEME DE AIRSOSFT E OQ ESTAR NA IMAGEM COM GESTAO DE PAG"
type textarea "x"
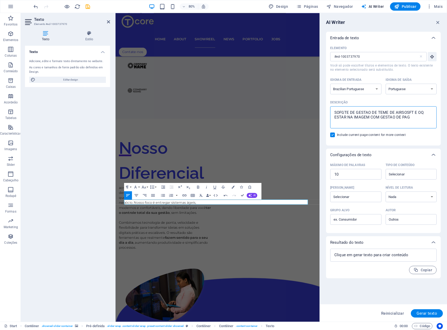
type textarea "SOFGTE DE GESTAO DE TEME DE AIRSOSFT E OQ ESTAR NA IMAGEM COM GESTAO DE PAGA"
type textarea "x"
type textarea "SOFGTE DE GESTAO DE TEME DE AIRSOSFT E OQ ESTAR NA IMAGEM COM GESTAO DE PAGAM"
type textarea "x"
type textarea "SOFGTE DE GESTAO DE TEME DE AIRSOSFT E OQ ESTAR NA IMAGEM COM GESTAO DE PAGAME"
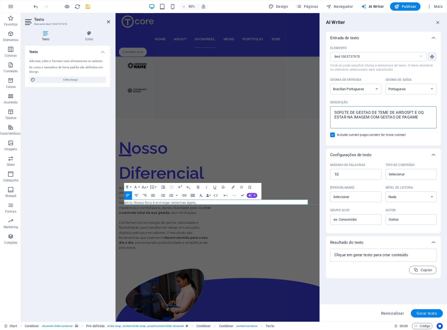
type textarea "x"
type textarea "SOFGTE DE GESTAO DE TEME DE AIRSOSFT E OQ ESTAR NA IMAGEM COM GESTAO DE PAGAMEN"
type textarea "x"
type textarea "SOFGTE DE GESTAO DE TEME DE AIRSOSFT E OQ ESTAR NA IMAGEM COM GESTAO DE PAGAMENT"
type textarea "x"
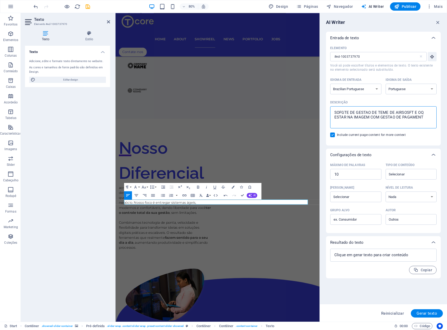
type textarea "SOFGTE DE GESTAO DE TEME DE AIRSOSFT E OQ ESTAR NA IMAGEM COM GESTAO DE PAGAMEN…"
type textarea "x"
type textarea "SOFGTE DE GESTAO DE TEME DE AIRSOSFT E OQ ESTAR NA IMAGEM COM GESTAO DE PAGAMEN…"
type textarea "x"
type textarea "SOFGTE DE GESTAO DE TEME DE AIRSOSFT E OQ ESTAR NA IMAGEM COM GESTAO DE PAGAMEN…"
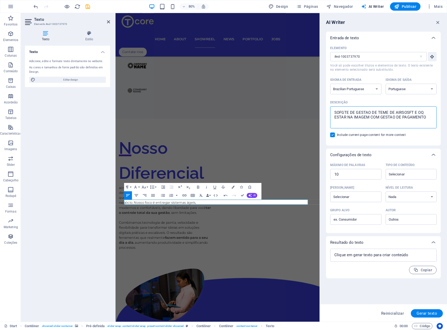
type textarea "x"
type textarea "SOFGTE DE GESTAO DE TEME DE AIRSOSFT E OQ ESTAR NA IMAGEM COM GESTAO DE PAGAMEN…"
type textarea "x"
type textarea "SOFGTE DE GESTAO DE TEME DE AIRSOSFT E OQ ESTAR NA IMAGEM COM GESTAO DE PAGAMEN…"
type textarea "x"
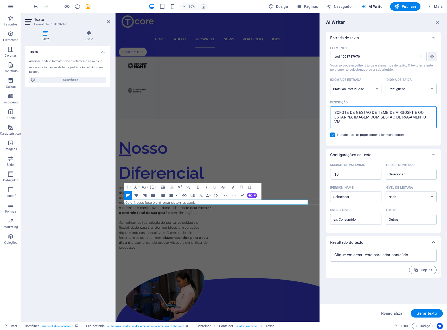
type textarea "SOFGTE DE GESTAO DE TEME DE AIRSOSFT E OQ ESTAR NA IMAGEM COM GESTAO DE PAGAMEN…"
type textarea "x"
type textarea "SOFGTE DE GESTAO DE TEME DE AIRSOSFT E OQ ESTAR NA IMAGEM COM GESTAO DE PAGAMEN…"
type textarea "x"
type textarea "SOFGTE DE GESTAO DE TEME DE AIRSOSFT E OQ ESTAR NA IMAGEM COM GESTAO DE PAGAMEN…"
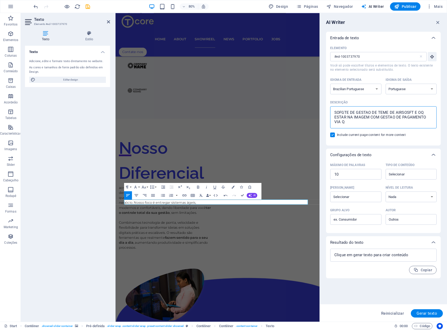
type textarea "x"
click at [419, 310] on button "Gerar texto" at bounding box center [426, 313] width 32 height 8
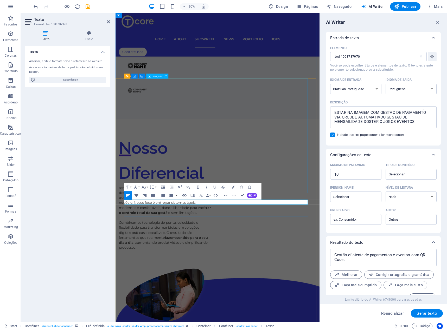
scroll to position [11, 0]
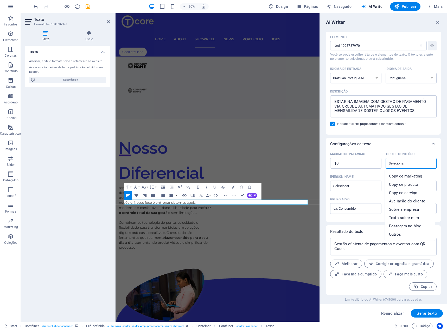
click at [403, 162] on input "Tipo de conteúdo ​" at bounding box center [407, 164] width 40 height 8
click at [404, 162] on input "Tipo de conteúdo ​" at bounding box center [407, 164] width 40 height 8
click at [410, 162] on input "Tipo de conteúdo ​" at bounding box center [407, 164] width 40 height 8
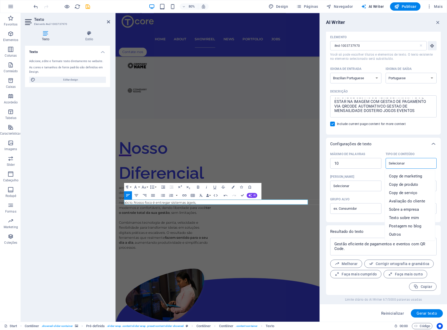
click at [410, 162] on input "Tipo de conteúdo ​" at bounding box center [407, 164] width 40 height 8
click at [348, 166] on input "10" at bounding box center [355, 163] width 51 height 10
click at [424, 311] on span "Gerar texto" at bounding box center [426, 313] width 21 height 4
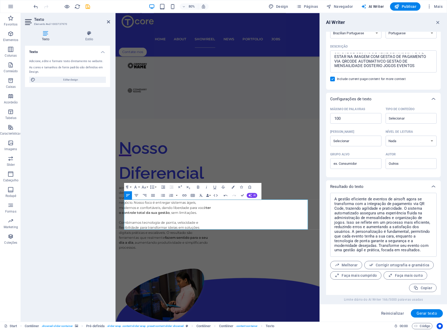
scroll to position [57, 0]
click at [351, 231] on textarea "A gestão eficiente de eventos de airsoft agora se transforma com a integração d…" at bounding box center [382, 223] width 101 height 59
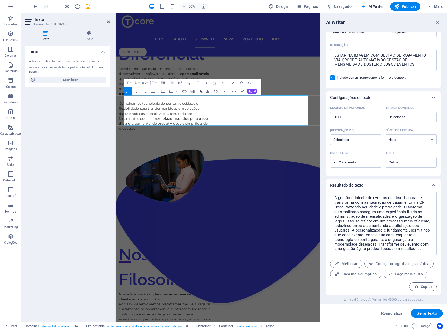
scroll to position [936, 0]
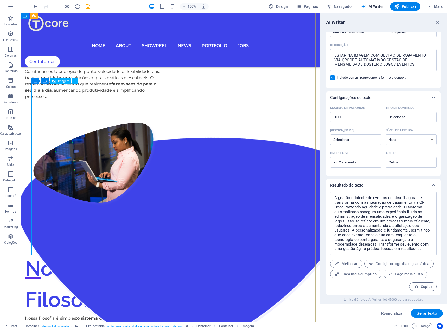
scroll to position [1066, 0]
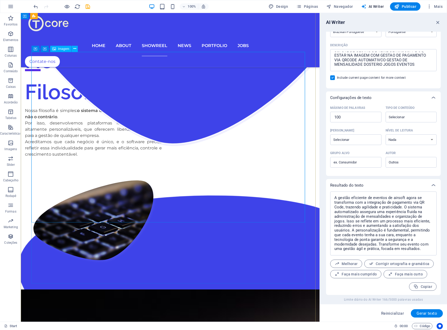
scroll to position [1274, 0]
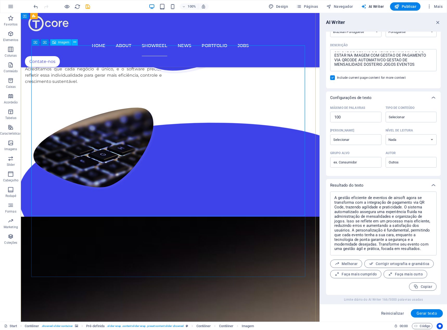
scroll to position [1248, 0]
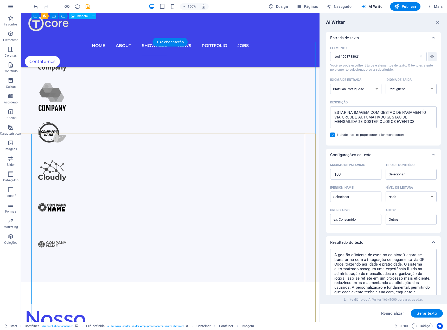
scroll to position [628, 0]
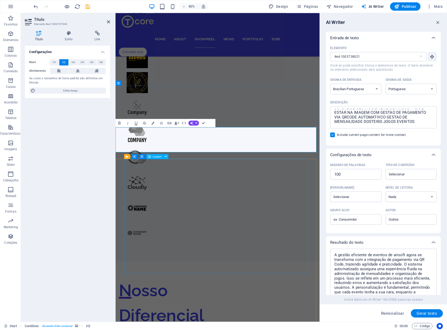
scroll to position [705, 0]
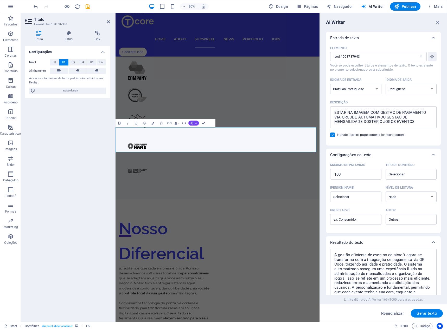
click at [189, 124] on button "AI" at bounding box center [193, 122] width 11 height 5
click at [189, 130] on link "Melhorar" at bounding box center [199, 130] width 51 height 6
click at [191, 124] on icon "button" at bounding box center [191, 122] width 3 height 3
click at [192, 156] on link "Traduzir para Português" at bounding box center [199, 155] width 51 height 6
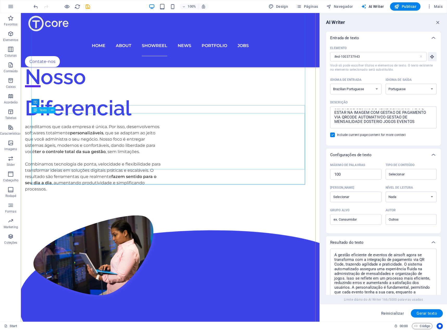
scroll to position [888, 0]
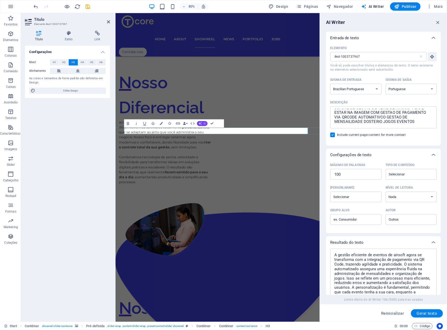
click at [198, 123] on button "AI" at bounding box center [202, 123] width 11 height 5
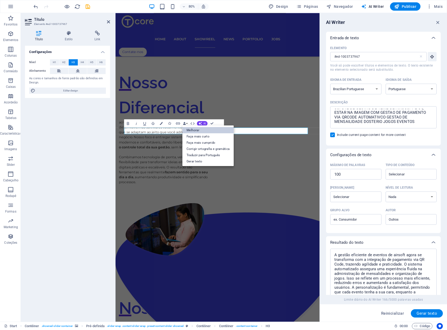
click at [191, 130] on link "Melhorar" at bounding box center [207, 130] width 51 height 6
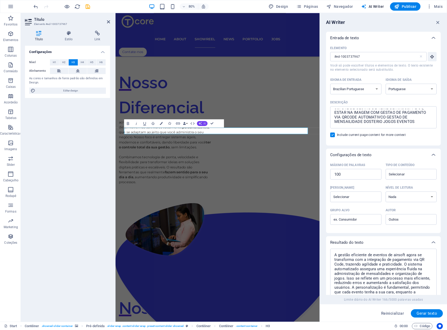
click at [198, 122] on button "AI" at bounding box center [202, 123] width 11 height 5
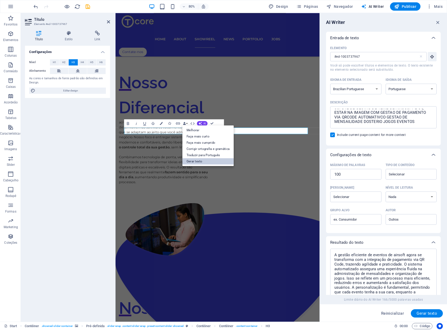
click at [208, 159] on link "Gerar texto" at bounding box center [207, 161] width 51 height 6
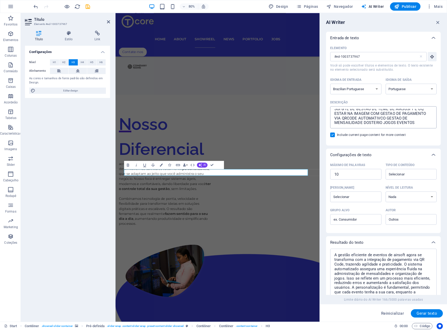
scroll to position [0, 0]
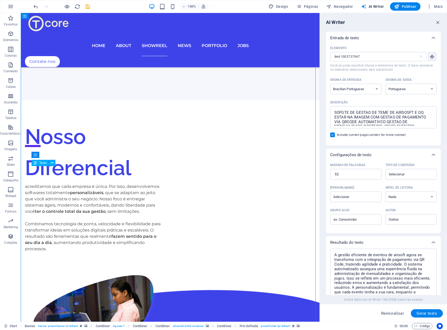
drag, startPoint x: 193, startPoint y: 189, endPoint x: 119, endPoint y: 233, distance: 86.6
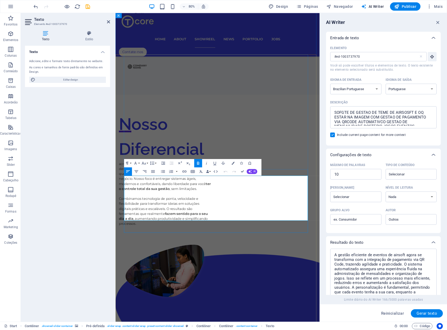
copy div "Gestão Completa para Equipes de Airsoft Desenvolvemos um sistema exclusivo pens…"
click at [389, 112] on textarea "SOFGTE DE GESTAO DE TEME DE AIRSOSFT E OQ ESTAR NA IMAGEM COM GESTAO DE PAGAMEN…" at bounding box center [382, 117] width 101 height 17
click at [430, 315] on span "Gerar texto" at bounding box center [426, 313] width 21 height 4
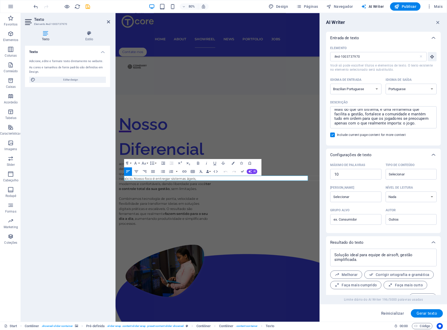
scroll to position [11, 0]
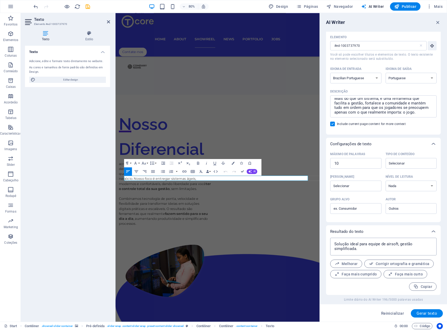
click at [407, 247] on textarea "Solução ideal para equipe de airsoft, gestão simplificada." at bounding box center [382, 246] width 101 height 12
drag, startPoint x: 416, startPoint y: 290, endPoint x: 409, endPoint y: 293, distance: 8.1
click at [416, 290] on button "Copiar" at bounding box center [423, 287] width 28 height 8
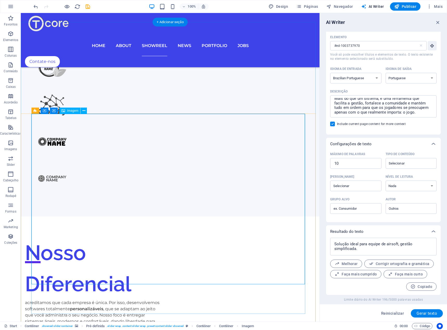
scroll to position [810, 0]
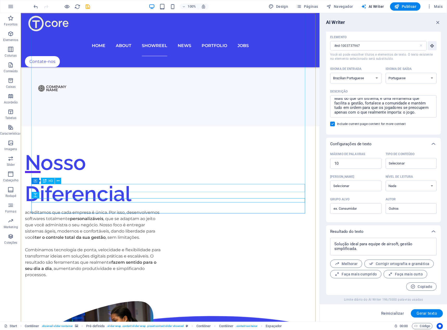
drag, startPoint x: 189, startPoint y: 187, endPoint x: 113, endPoint y: 230, distance: 87.4
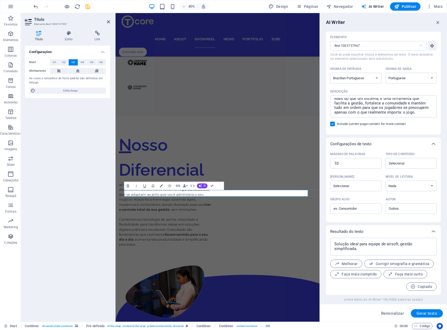
scroll to position [0, 1]
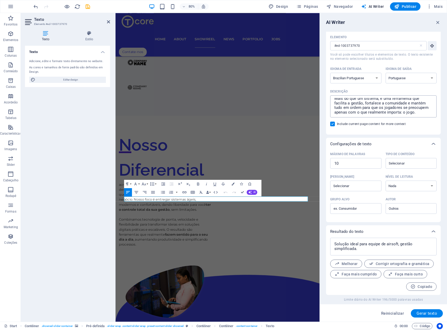
click at [345, 109] on textarea "Gestão Completa para Equipes de Airsoft Desenvolvemos um sistema exclusivo pens…" at bounding box center [382, 106] width 101 height 17
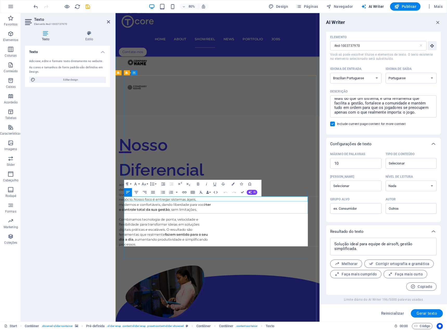
scroll to position [2852, 1]
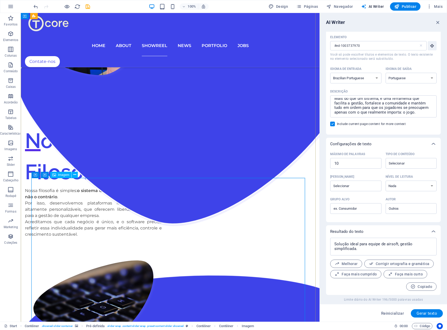
scroll to position [1122, 0]
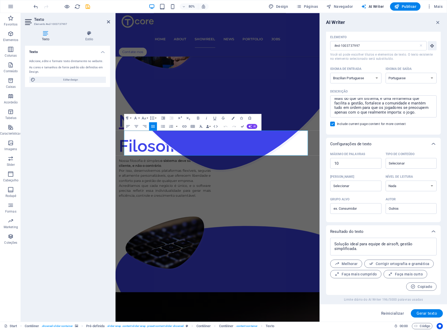
copy p "O grande diferencial está na flexibilidade e personalização : cada revendedor a…"
click at [387, 115] on div "Gestão Completa para Equipes de Airsoft Desenvolvemos um sistema exclusivo pens…" at bounding box center [383, 106] width 106 height 22
click at [387, 115] on textarea "Gestão Completa para Equipes de Airsoft Desenvolvemos um sistema exclusivo pens…" at bounding box center [382, 106] width 101 height 17
paste textarea "O grande diferencial está na flexibilidade e personalização: cada revendedor ad…"
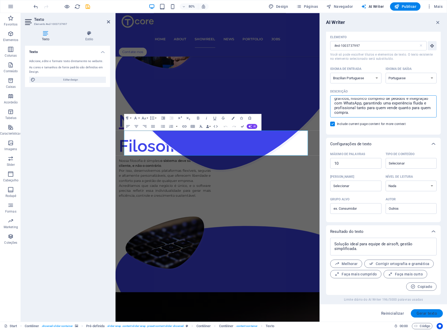
click at [417, 313] on span "Gerar texto" at bounding box center [426, 313] width 21 height 4
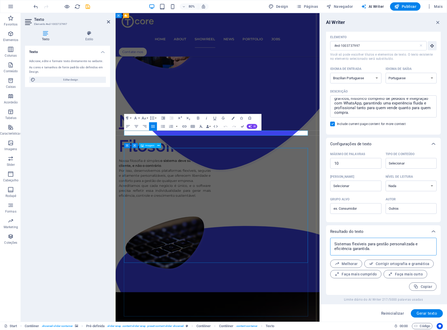
drag, startPoint x: 488, startPoint y: 262, endPoint x: 352, endPoint y: 279, distance: 136.8
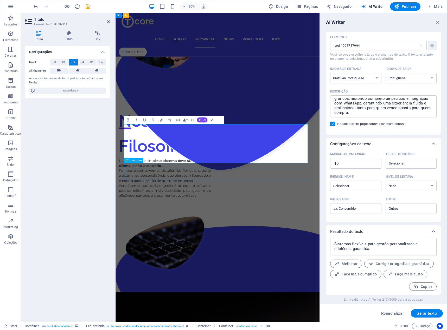
drag, startPoint x: 273, startPoint y: 200, endPoint x: 336, endPoint y: 164, distance: 73.2
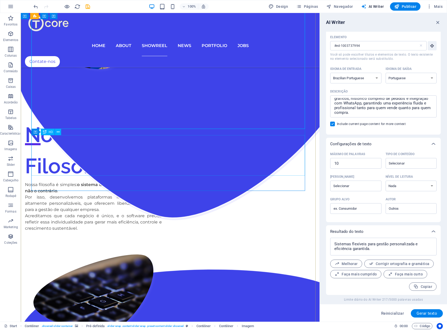
drag, startPoint x: 213, startPoint y: 128, endPoint x: 217, endPoint y: 131, distance: 4.7
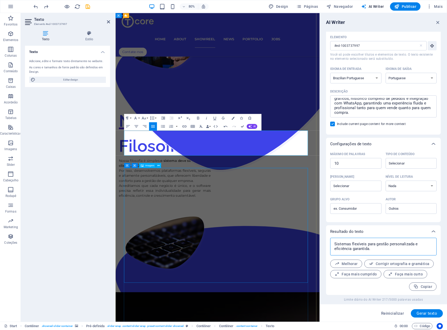
drag, startPoint x: 460, startPoint y: 254, endPoint x: 330, endPoint y: 278, distance: 132.1
drag, startPoint x: 376, startPoint y: 247, endPoint x: 375, endPoint y: 252, distance: 5.0
click at [376, 247] on textarea "Sistemas flexíveis para gestão personalizada e eficiência garantida." at bounding box center [382, 246] width 101 height 12
click at [375, 251] on textarea "Sistemas flexíveis para gestão personalizada e eficiência garantida." at bounding box center [382, 246] width 101 height 12
drag, startPoint x: 491, startPoint y: 262, endPoint x: 316, endPoint y: 271, distance: 175.1
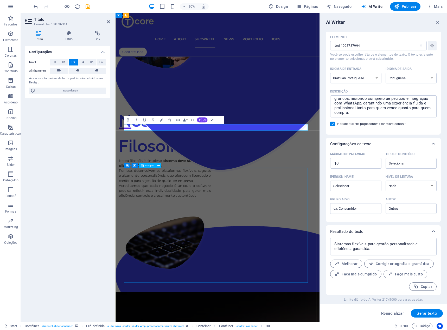
scroll to position [0, 1]
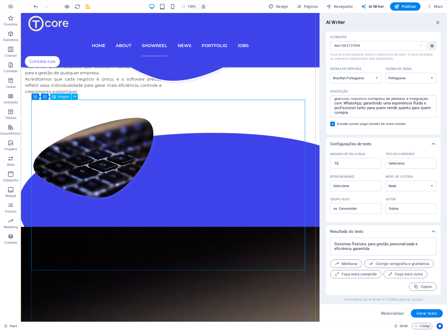
scroll to position [1303, 0]
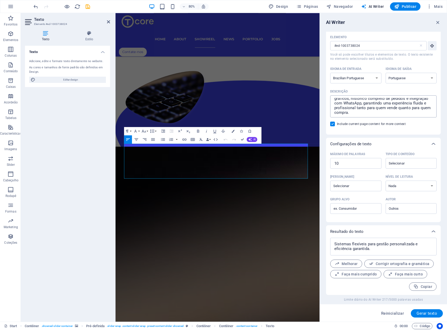
click at [374, 110] on textarea "O grande diferencial está na flexibilidade e personalização: cada revendedor ad…" at bounding box center [382, 106] width 101 height 17
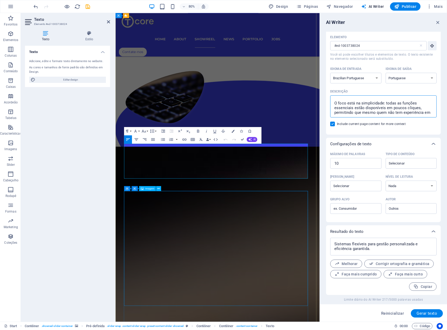
scroll to position [54, 0]
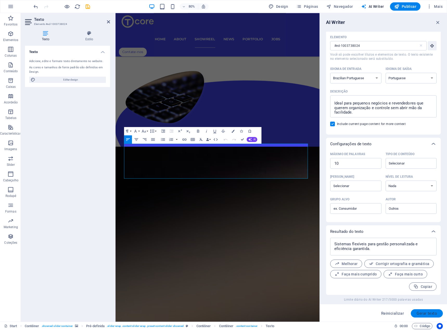
click at [430, 311] on span "Gerar texto" at bounding box center [426, 313] width 21 height 4
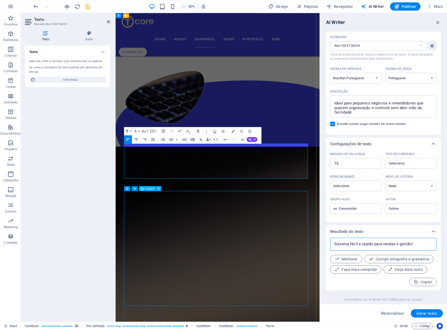
drag, startPoint x: 534, startPoint y: 260, endPoint x: 245, endPoint y: 292, distance: 290.6
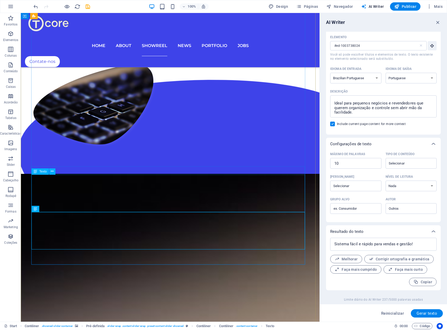
scroll to position [1303, 0]
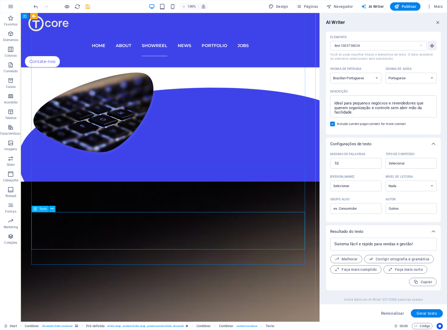
drag, startPoint x: 128, startPoint y: 217, endPoint x: 38, endPoint y: 267, distance: 103.6
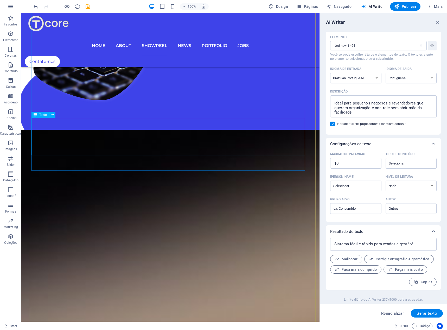
scroll to position [1459, 0]
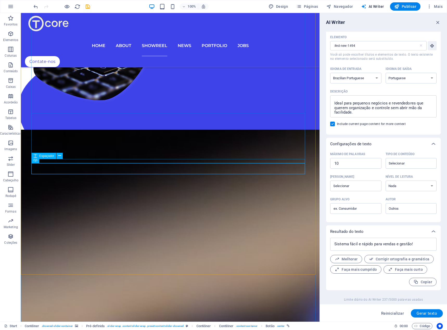
scroll to position [1407, 0]
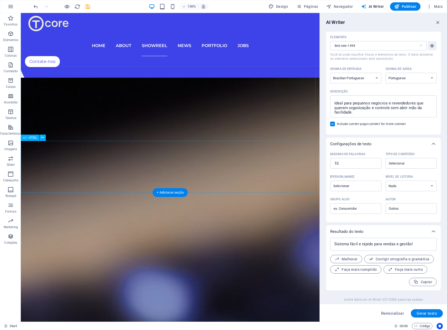
scroll to position [1355, 0]
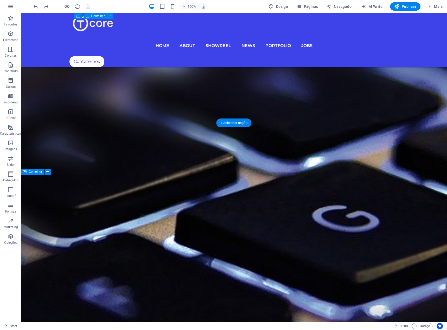
scroll to position [1867, 0]
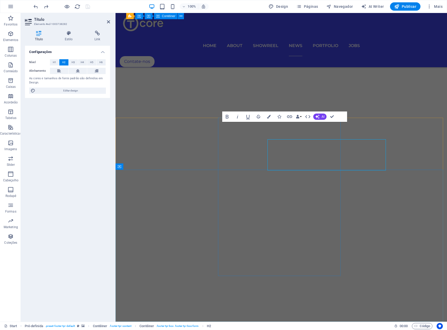
scroll to position [1850, 0]
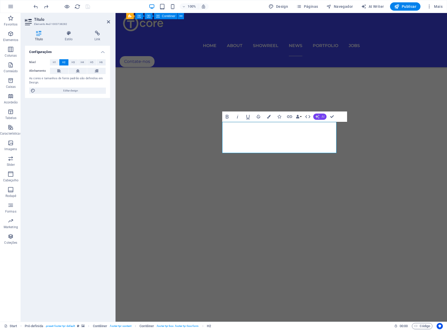
click at [317, 114] on button "AI" at bounding box center [319, 117] width 13 height 6
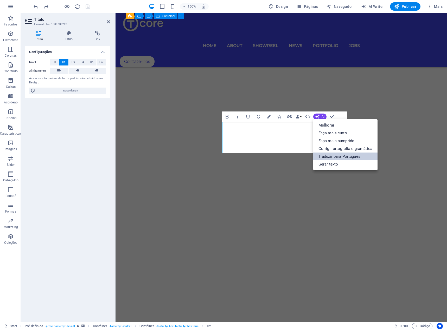
click at [342, 155] on link "Traduzir para Português" at bounding box center [345, 157] width 64 height 8
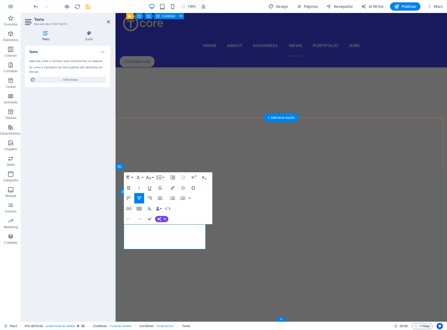
scroll to position [1850, 0]
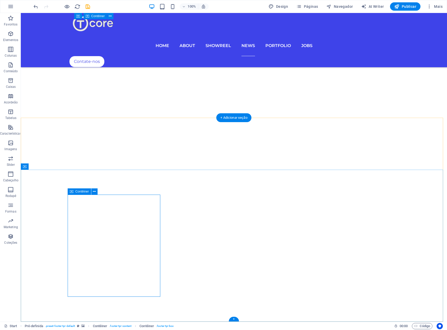
scroll to position [1867, 0]
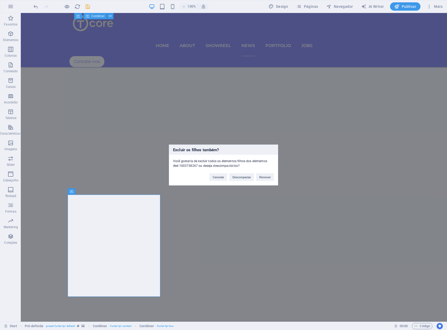
click at [267, 172] on div "Cancelar Descompactar Remover" at bounding box center [241, 174] width 72 height 13
click at [265, 174] on button "Remover" at bounding box center [265, 177] width 18 height 8
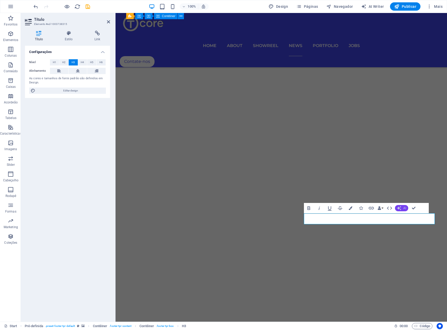
click at [398, 206] on icon "button" at bounding box center [399, 208] width 4 height 4
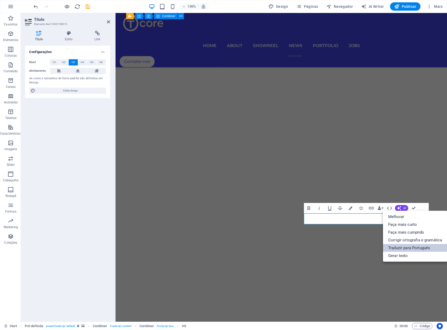
click at [396, 246] on link "Traduzir para Português" at bounding box center [415, 248] width 64 height 8
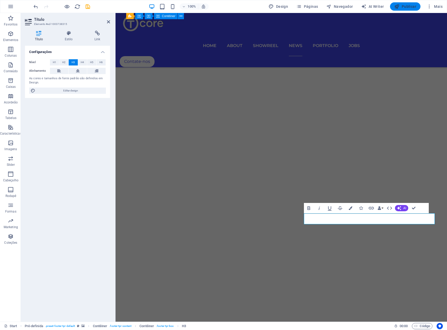
click at [411, 2] on button "Publicar" at bounding box center [405, 6] width 30 height 8
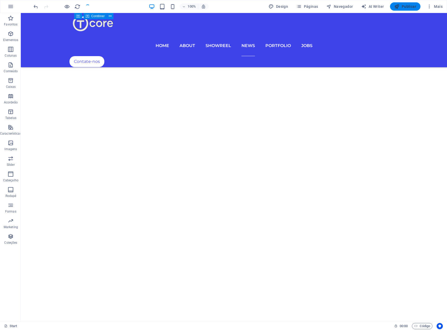
scroll to position [1867, 0]
